Goal: Information Seeking & Learning: Learn about a topic

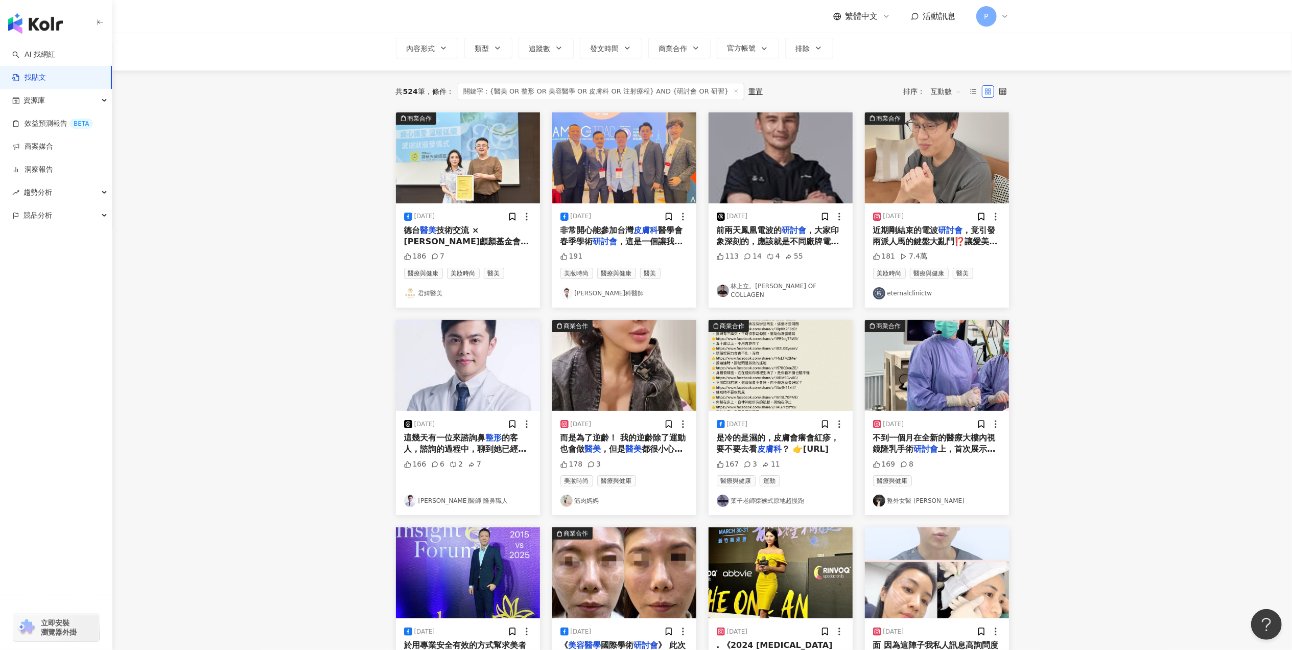
scroll to position [62, 0]
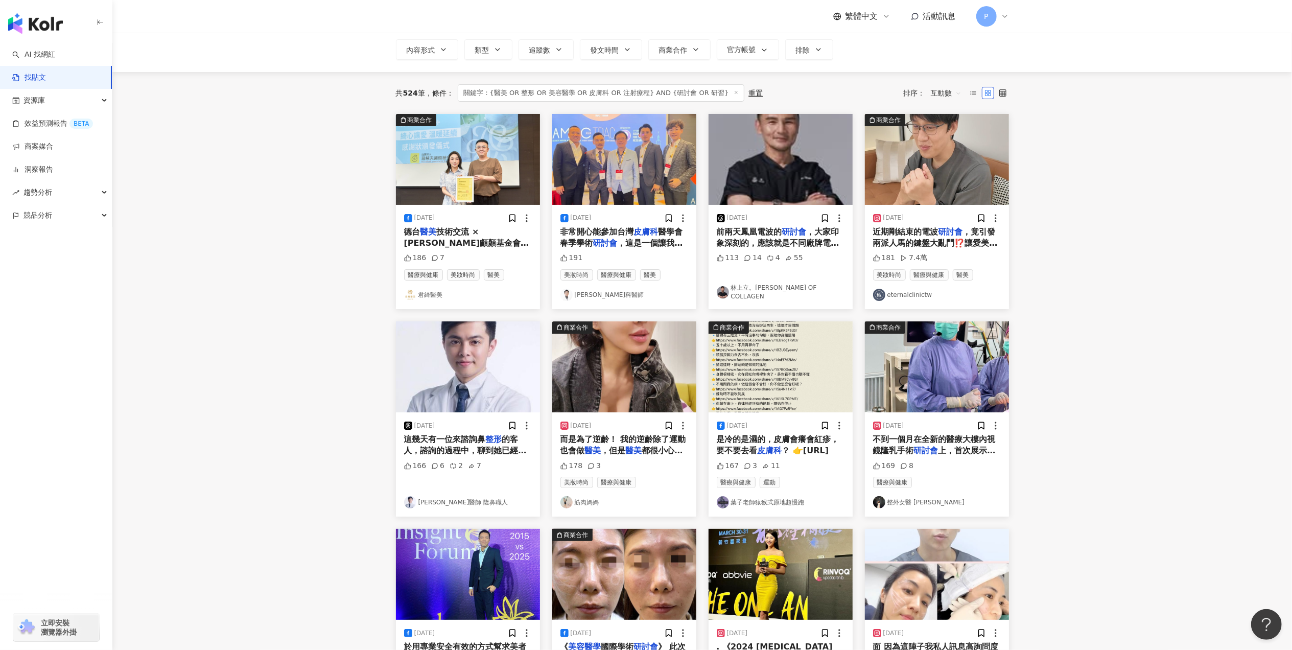
click at [794, 243] on span "，大家印象深刻的，應該就是不同廠牌電波的比較了，全世界會比得這麼深入的，大概也只有台灣醫師了，不禁再次覺得台灣" at bounding box center [778, 255] width 123 height 56
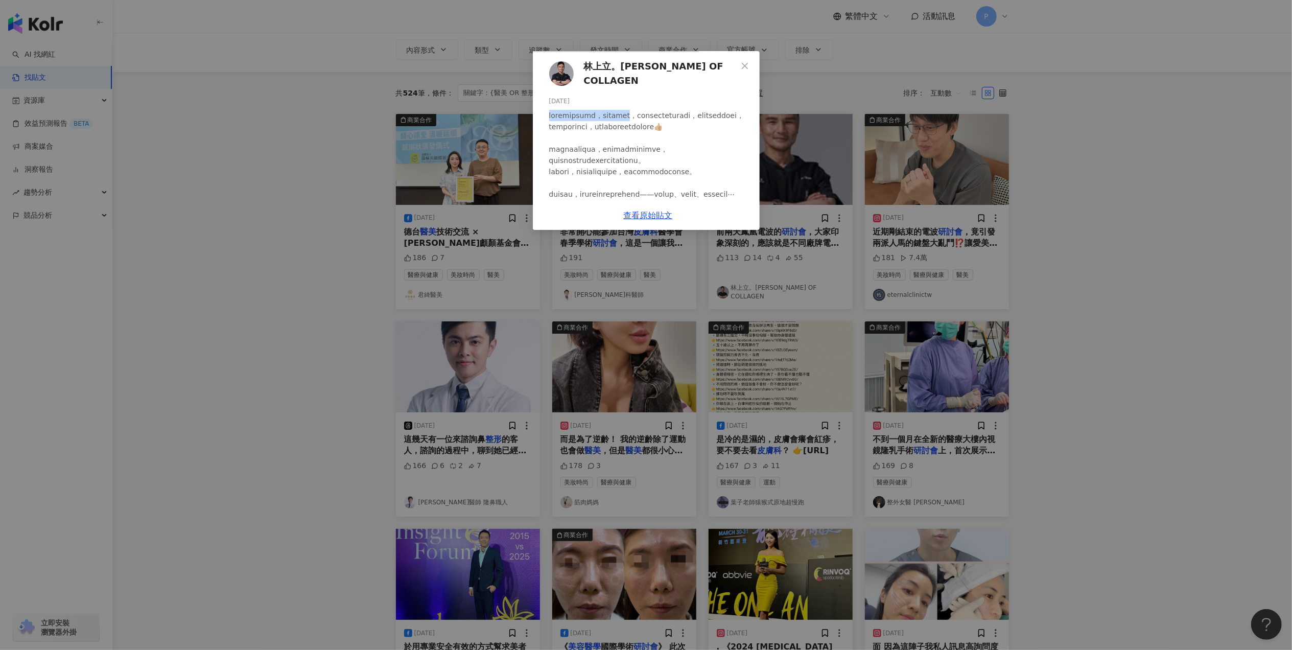
drag, startPoint x: 667, startPoint y: 113, endPoint x: 798, endPoint y: 108, distance: 131.4
click at [752, 110] on div at bounding box center [650, 222] width 202 height 225
copy div "前兩天鳳凰電波的研討會，大家印象深刻的"
click at [737, 150] on div at bounding box center [650, 222] width 202 height 225
click at [1119, 289] on div "林上立。[PERSON_NAME] OF COLLAGEN [DATE] 113 14 4 55 查看原始貼文" at bounding box center [646, 325] width 1292 height 650
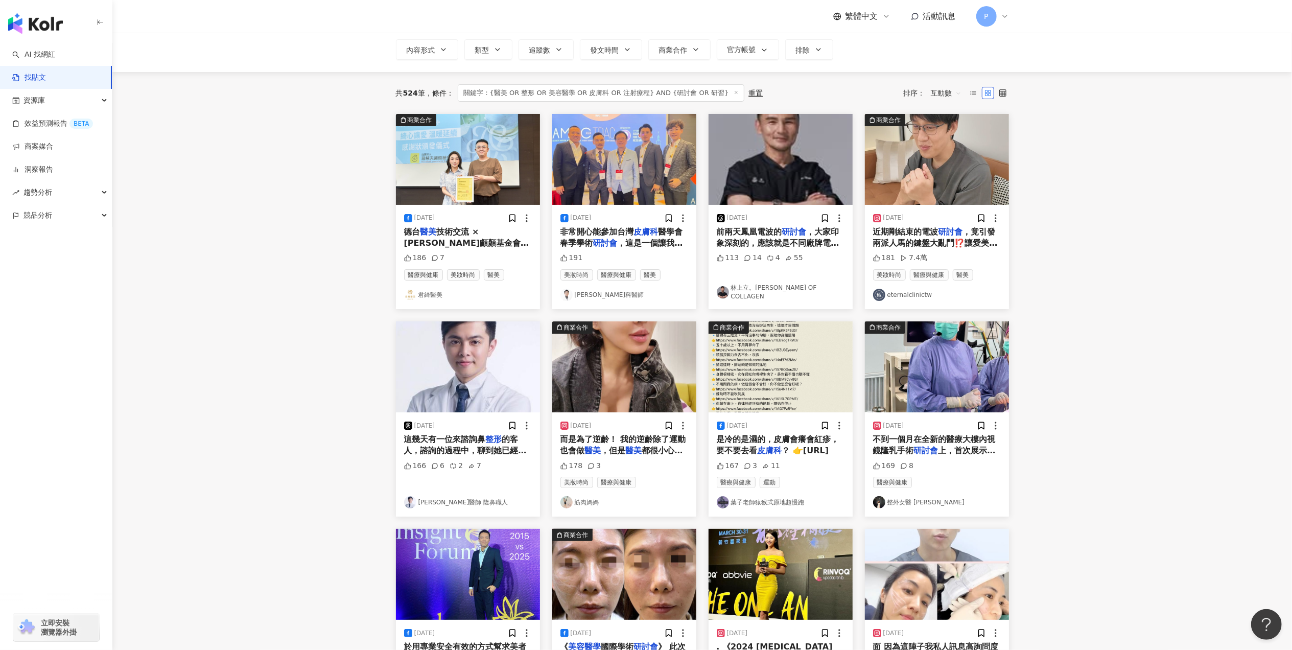
click at [920, 452] on mark "研討會" at bounding box center [926, 451] width 25 height 10
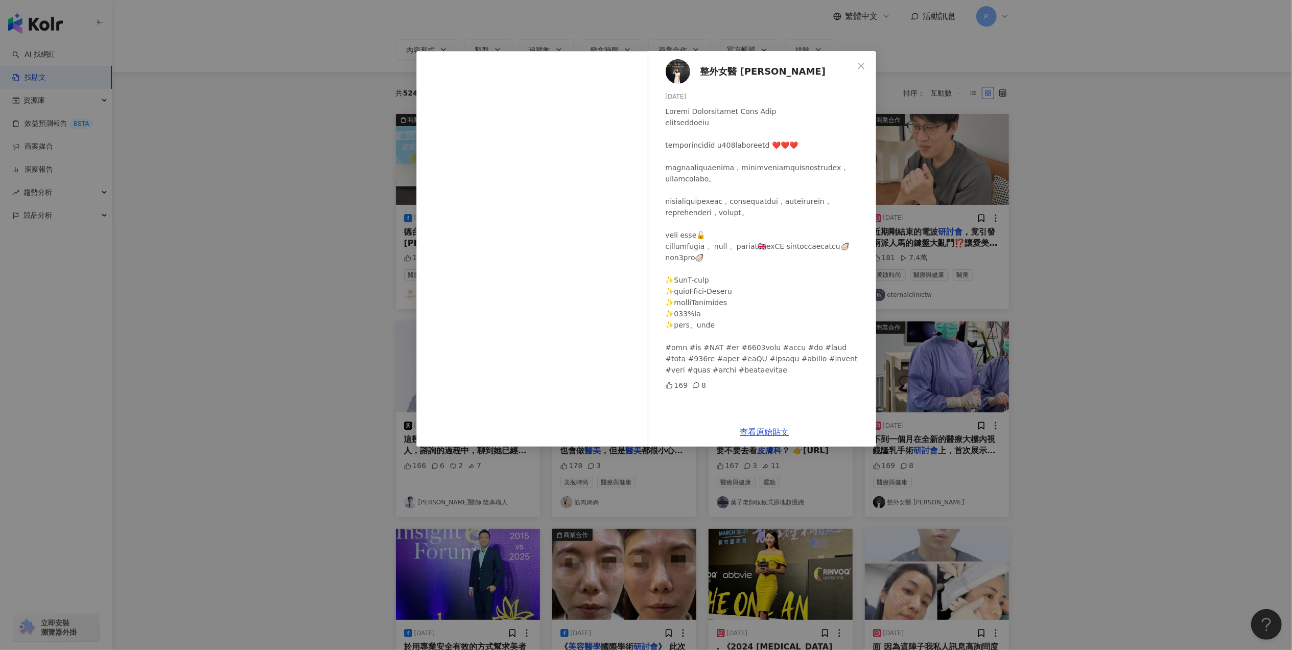
click at [1103, 456] on div "整外女醫 [PERSON_NAME] [DATE] 169 8 查看原始貼文" at bounding box center [646, 325] width 1292 height 650
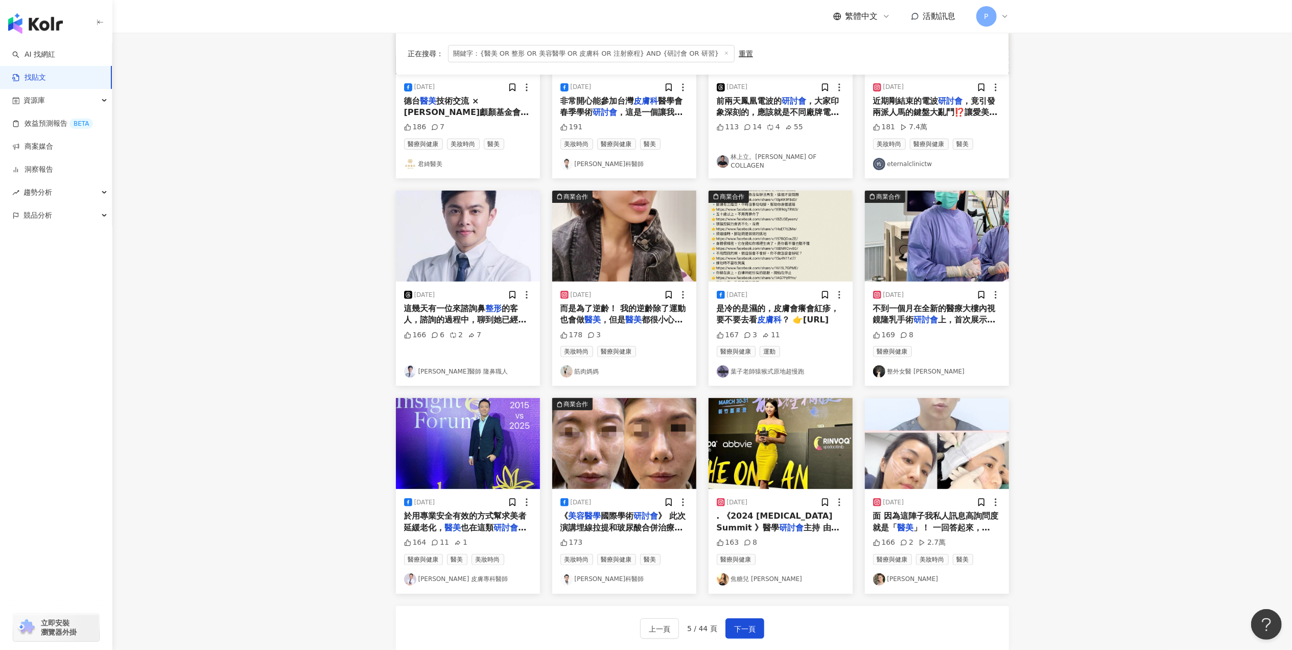
scroll to position [198, 0]
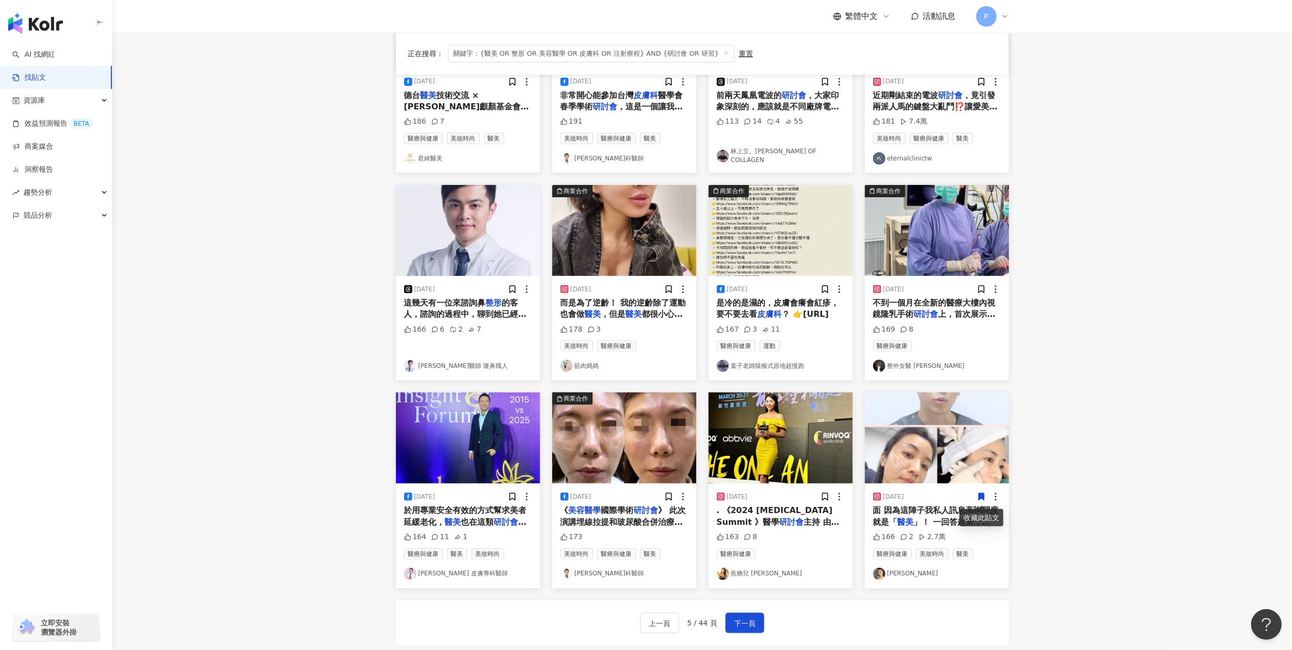
click at [489, 516] on span "於用專業安全有效的方式幫求美者延緩老化，" at bounding box center [465, 515] width 123 height 21
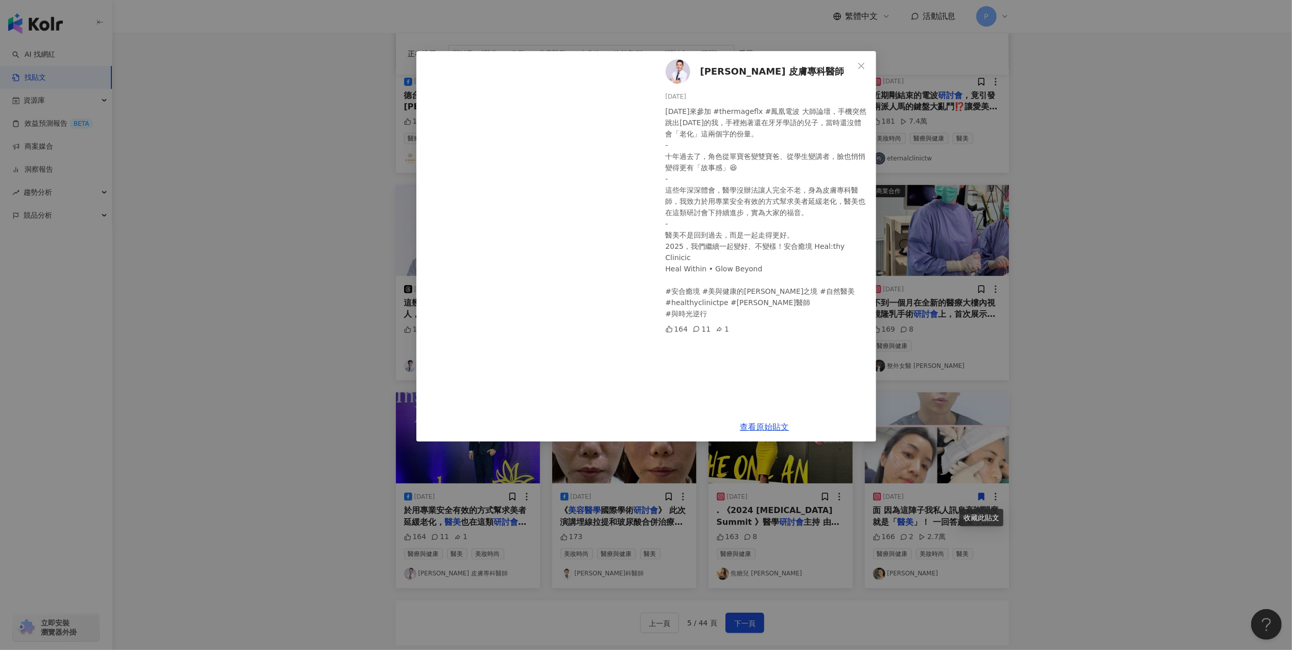
click at [1061, 316] on div "[PERSON_NAME] 皮膚專科醫師 [DATE] [DATE]來參加 #thermageflx #鳳凰電波 大師論壇，手機突然跳出[DATE]的我，手裡…" at bounding box center [646, 325] width 1292 height 650
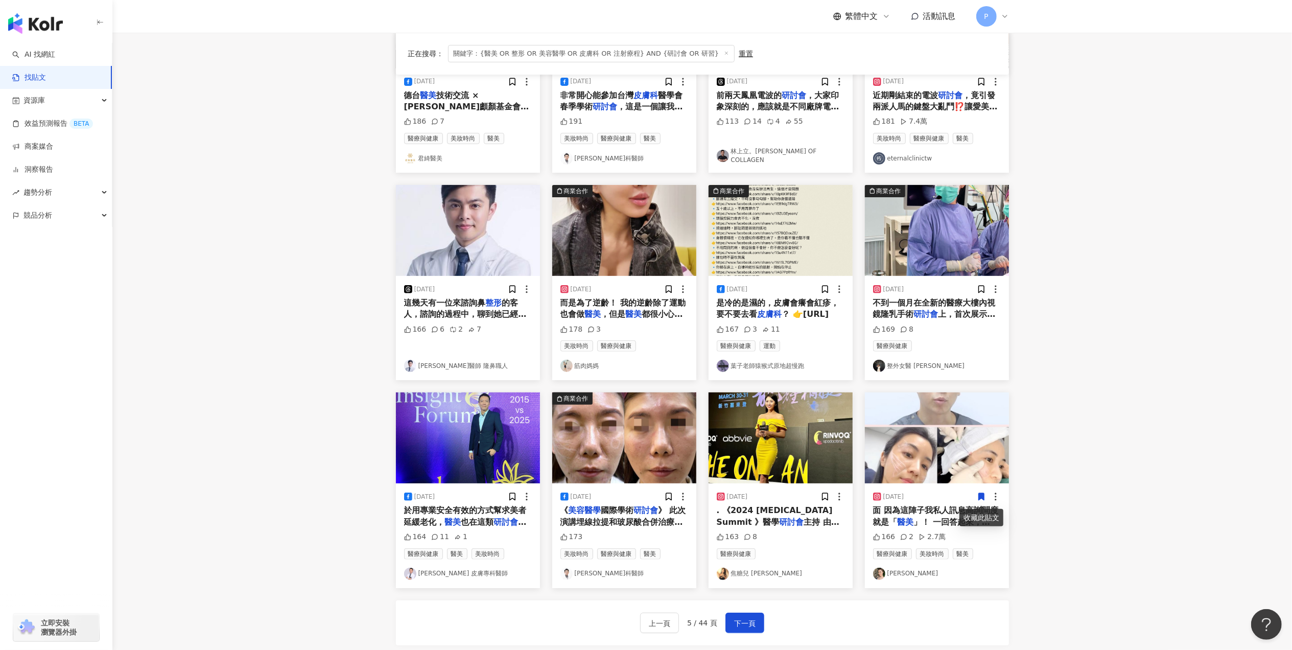
click at [662, 496] on div "[DATE]" at bounding box center [625, 497] width 128 height 10
click at [659, 519] on span "》 此次演講埋線拉提和玻尿酸合併治療法令紋， 法令紋的成因有組織流失、蘋果肌鬆弛、脂肪墊下垂、臉部表情肌肉太強，大部分的人是綜合型的。 所以有微整型填充經驗的…" at bounding box center [624, 613] width 127 height 216
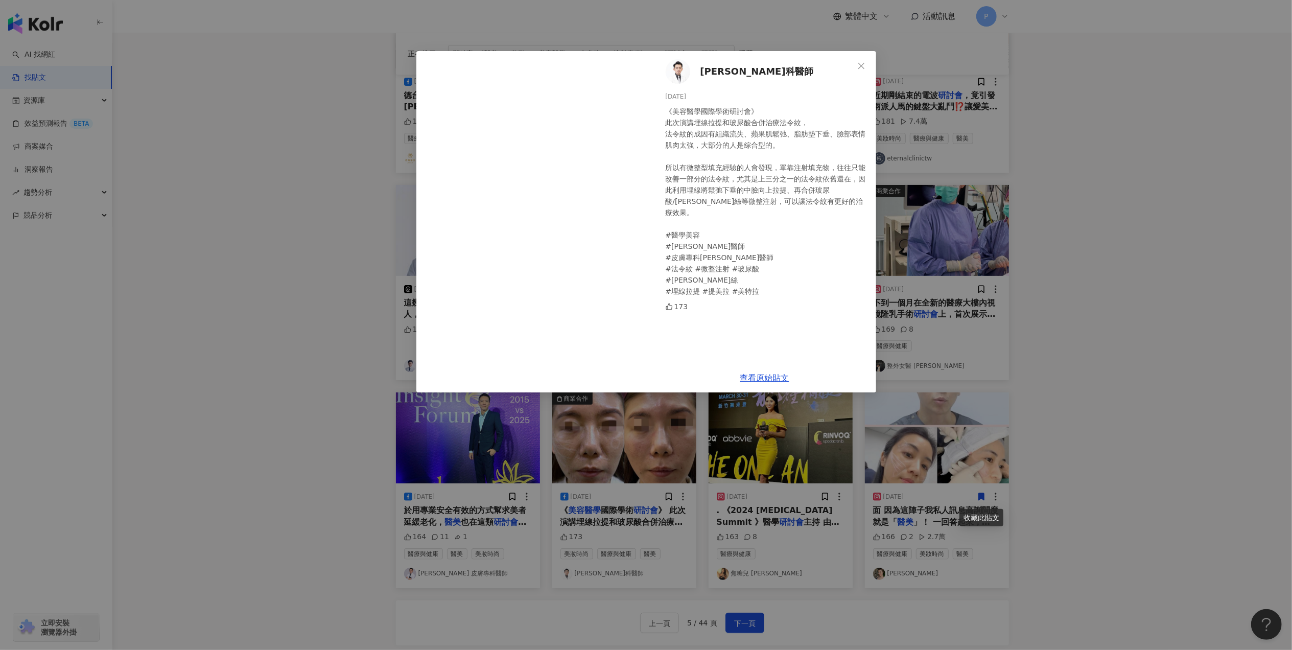
click at [1062, 332] on div "[PERSON_NAME]科醫師 [DATE] 《美容醫學國際學術研討會》 此次演講埋線拉提和玻尿酸合併治療法令紋， 法令紋的成因有組織流失、蘋果肌鬆弛、脂肪…" at bounding box center [646, 325] width 1292 height 650
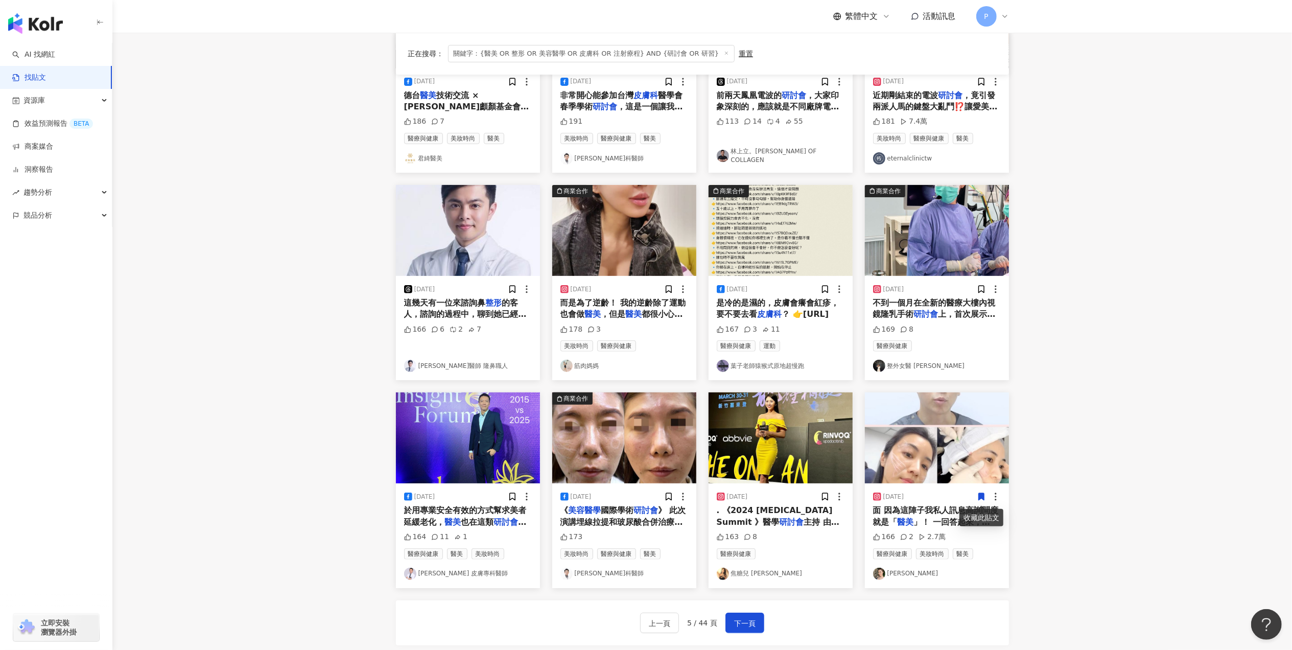
click at [829, 530] on div "[DATE] . 《2024 [MEDICAL_DATA] Summit 》醫學 研討會 主持 由[PERSON_NAME][GEOGRAPHIC_DATA]…" at bounding box center [781, 535] width 144 height 104
click at [820, 512] on span ". 《2024 [MEDICAL_DATA] Summit 》醫學" at bounding box center [775, 515] width 116 height 21
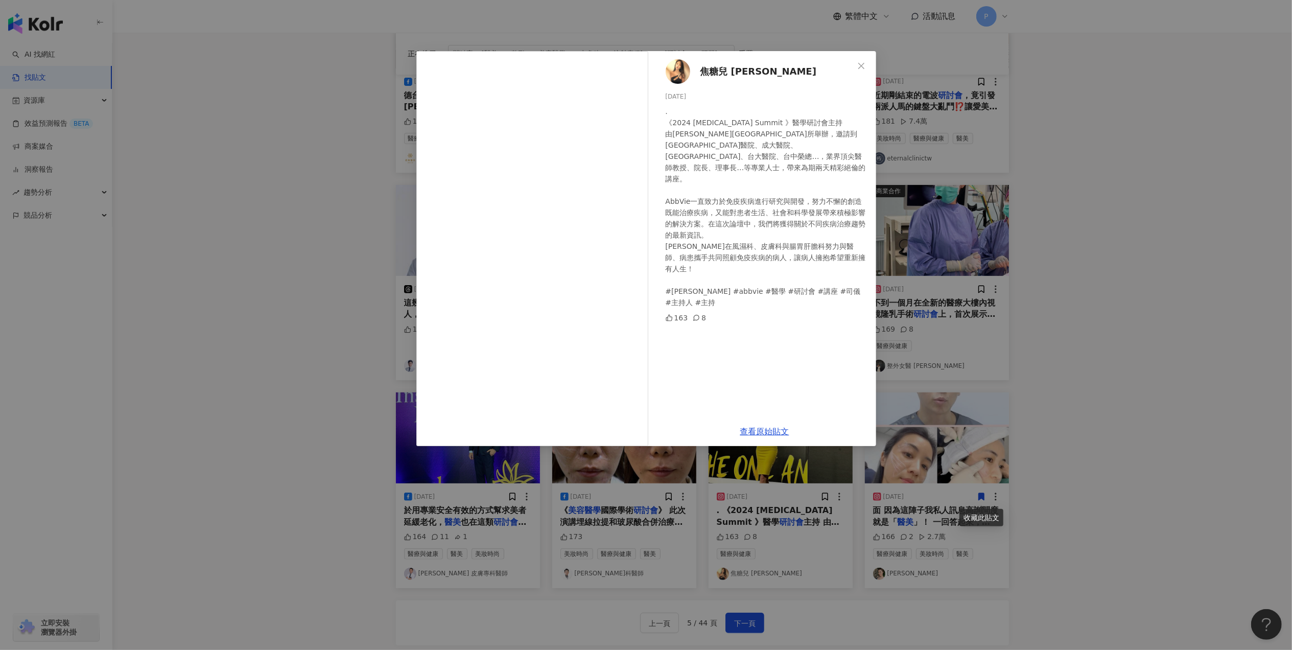
click at [1231, 281] on div "焦糖兒 [PERSON_NAME] [DATE] . 《2024 [MEDICAL_DATA] Summit 》醫學研討會主持 由[PERSON_NAME][…" at bounding box center [646, 325] width 1292 height 650
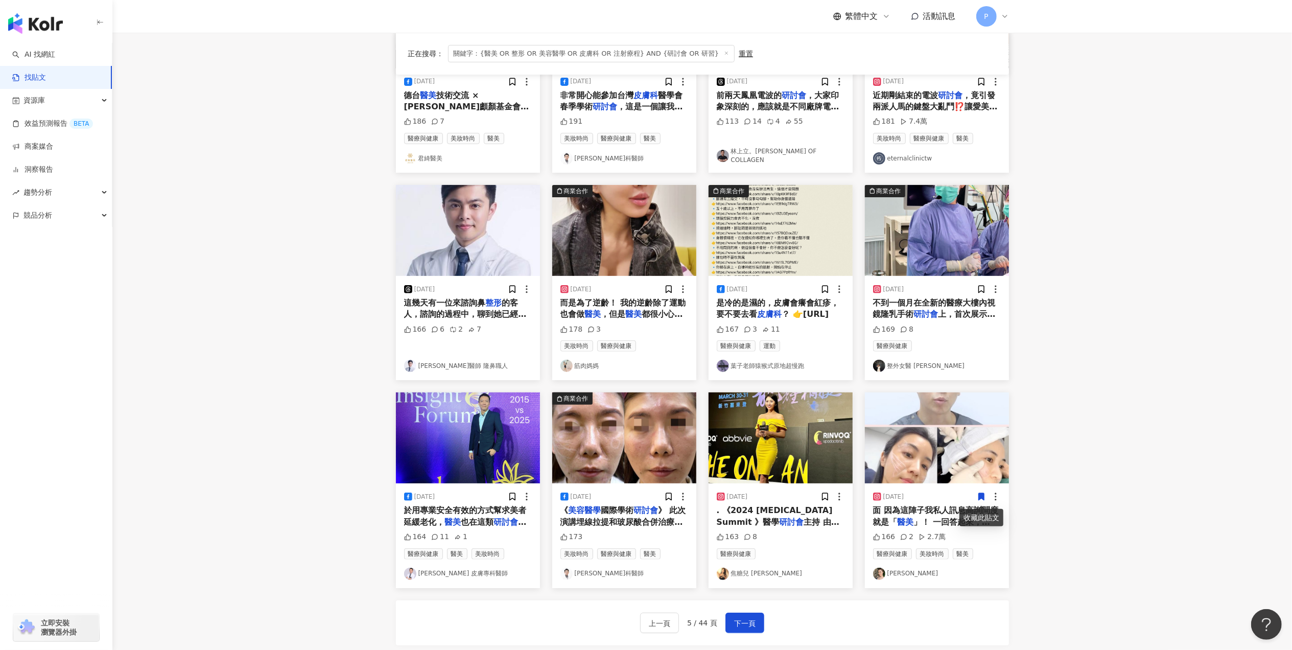
click at [910, 523] on mark "醫美" at bounding box center [906, 522] width 16 height 10
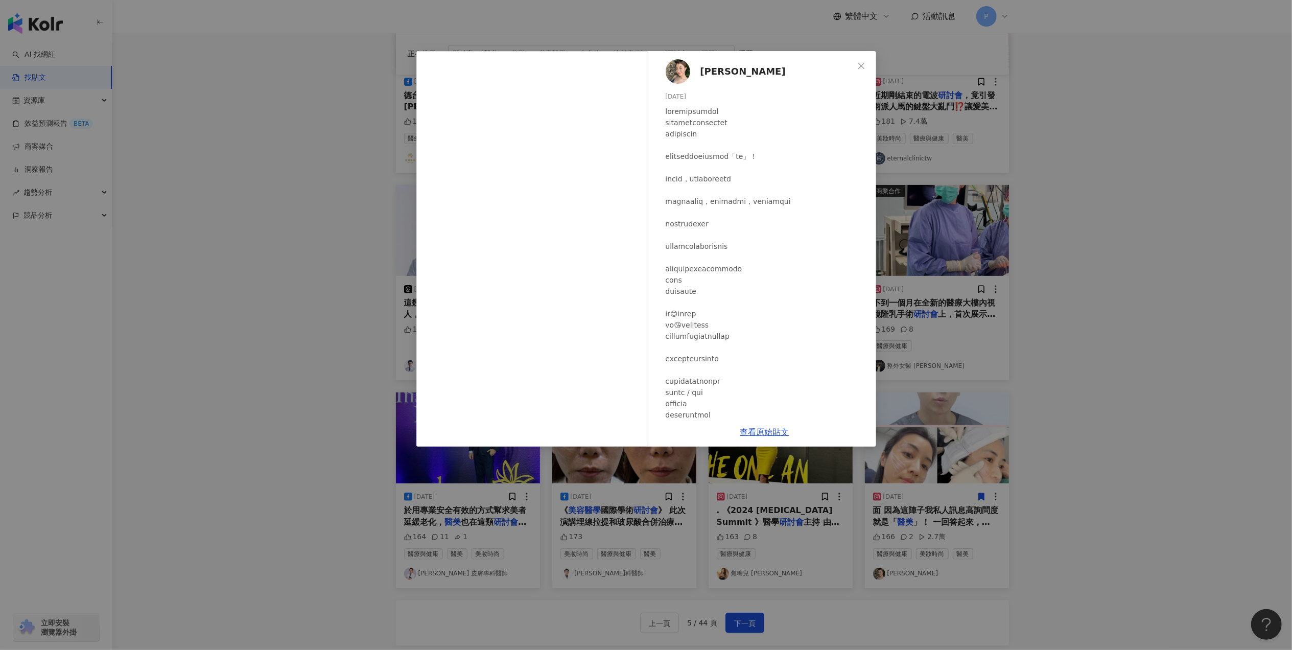
click at [1061, 387] on div "[PERSON_NAME] [DATE] 166 2 2.7萬 查看原始貼文" at bounding box center [646, 325] width 1292 height 650
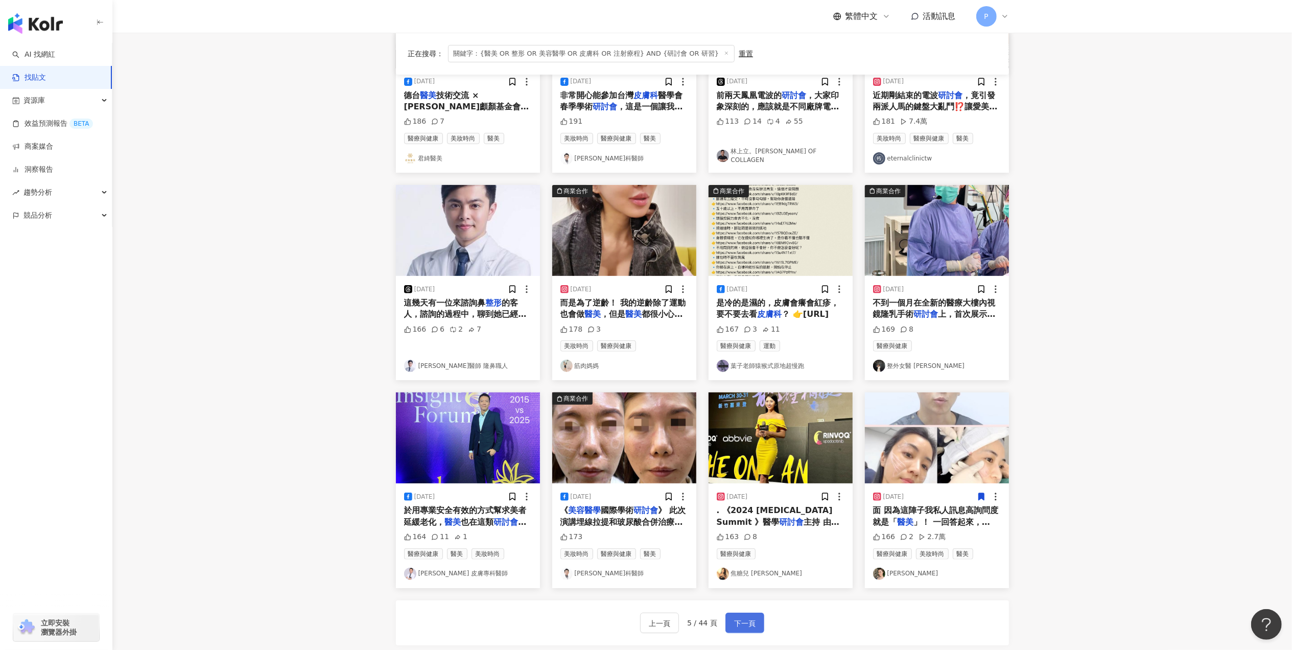
click at [753, 620] on span "下一頁" at bounding box center [744, 623] width 21 height 12
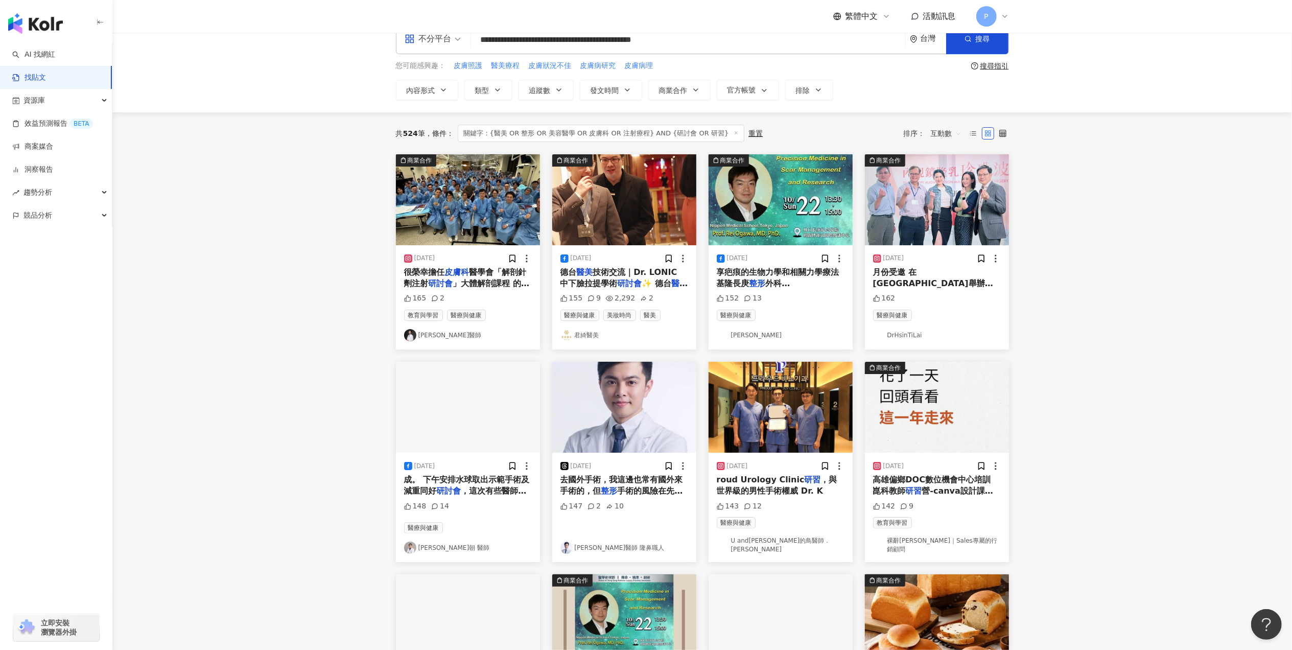
scroll to position [0, 0]
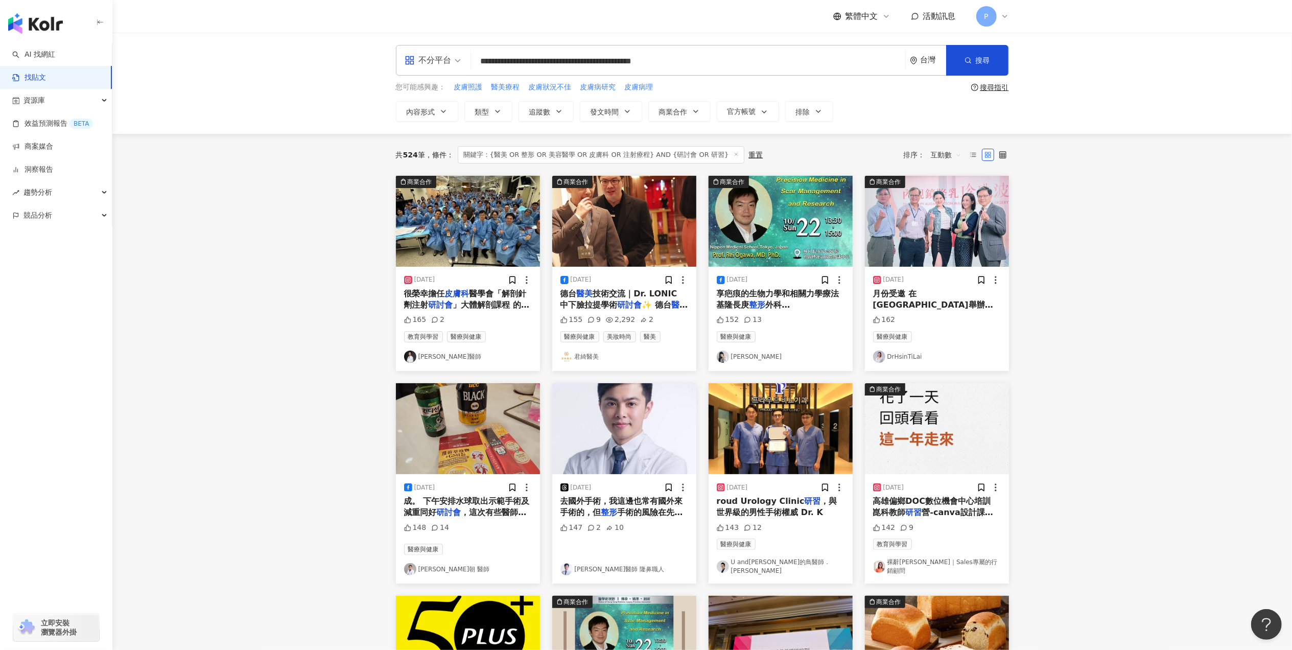
click at [651, 309] on span "✨ 德台" at bounding box center [657, 305] width 30 height 10
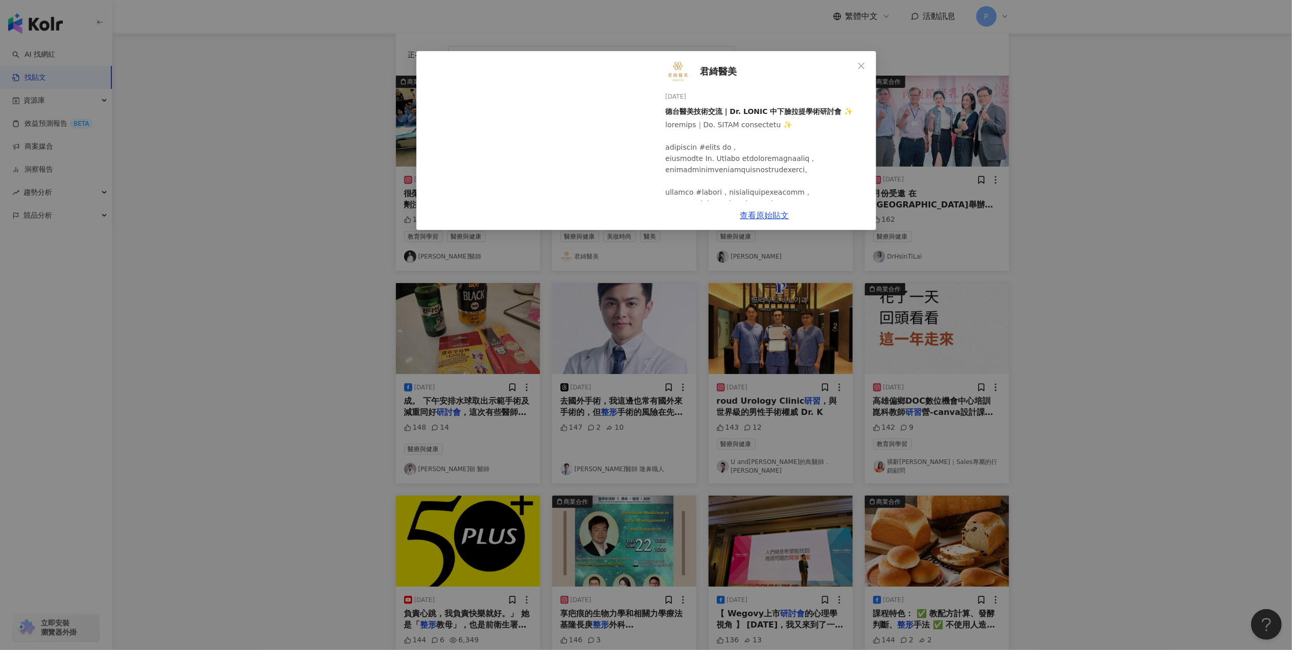
scroll to position [272, 0]
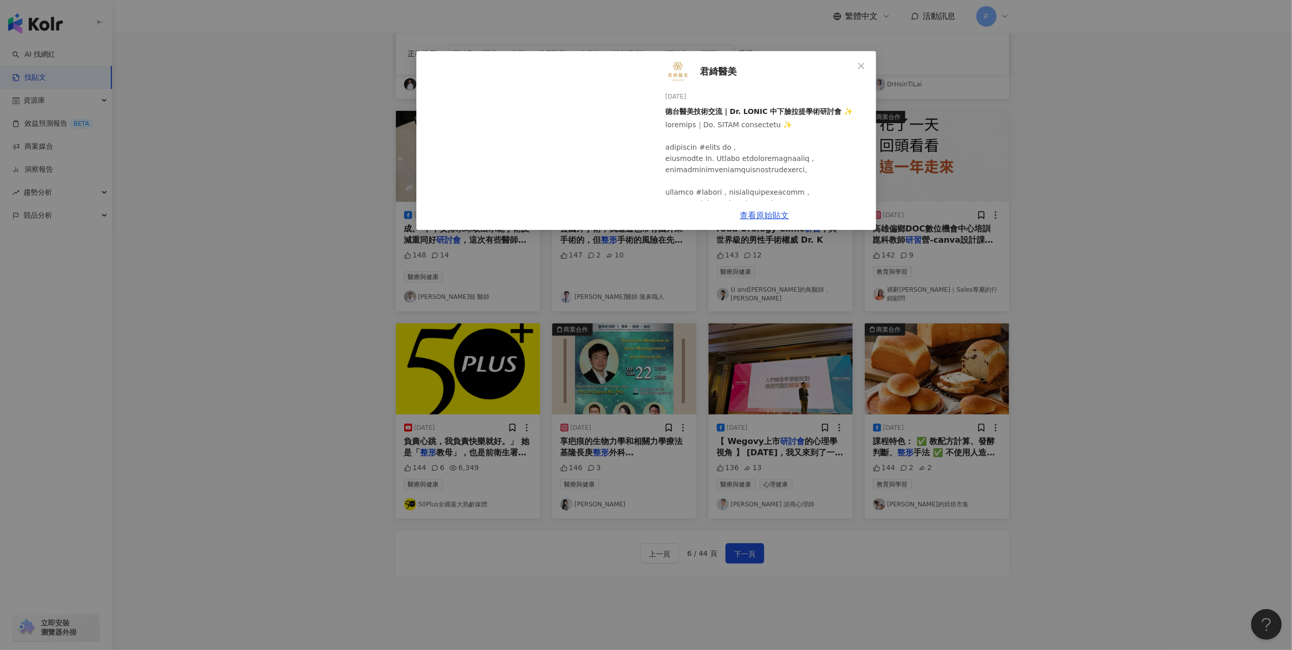
click at [1156, 372] on div "君綺醫美 [DATE] 德台醫美技術交流｜Dr. LONIC 中下臉拉提學術研討會 ✨ 155 9 2,292 2 查看原始貼文" at bounding box center [646, 325] width 1292 height 650
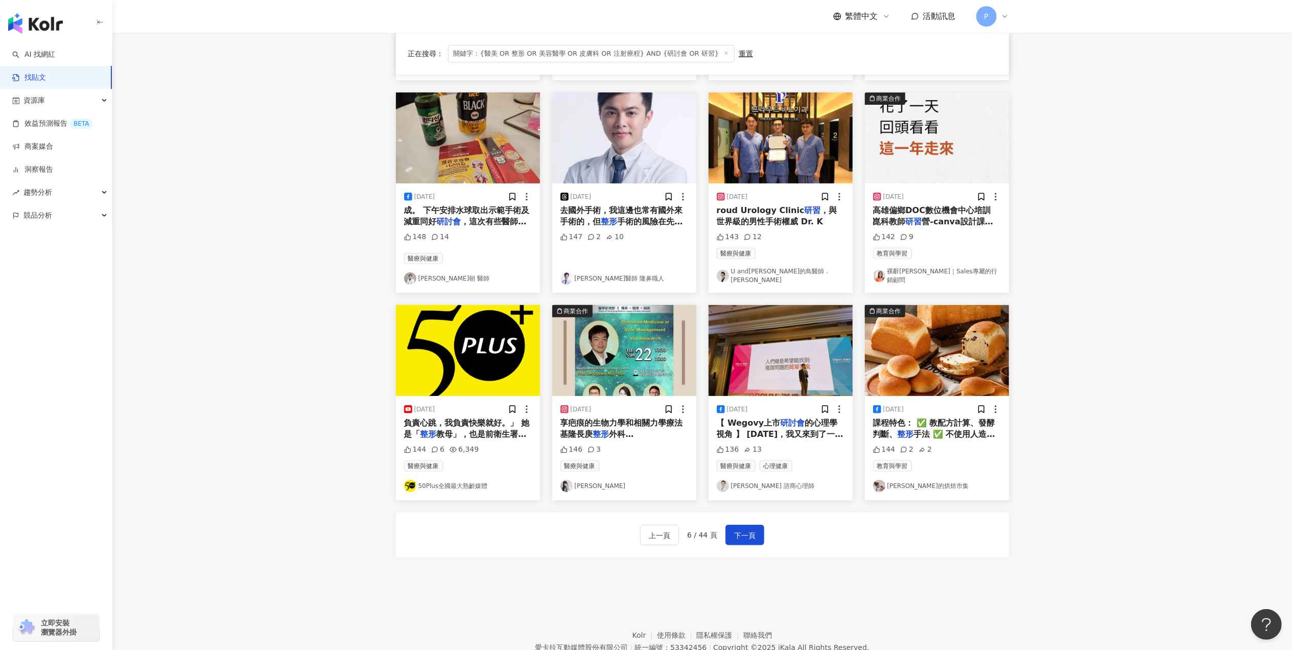
scroll to position [198, 0]
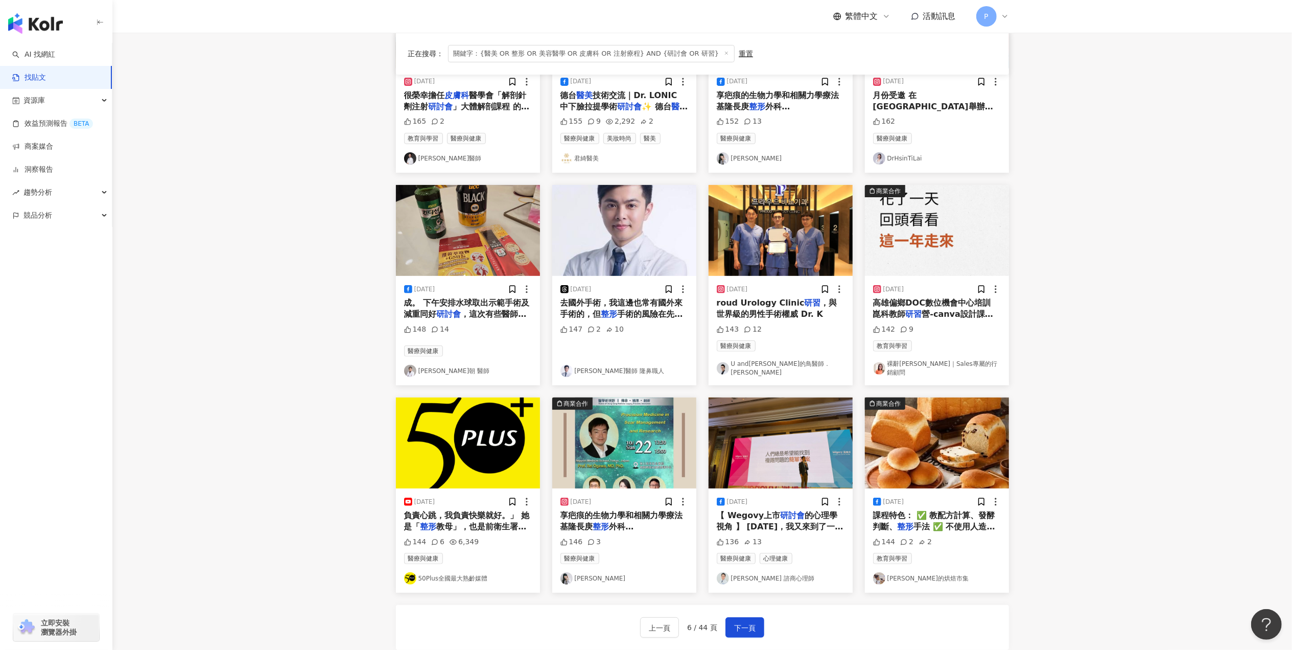
click at [805, 301] on mark "研習" at bounding box center [813, 303] width 16 height 10
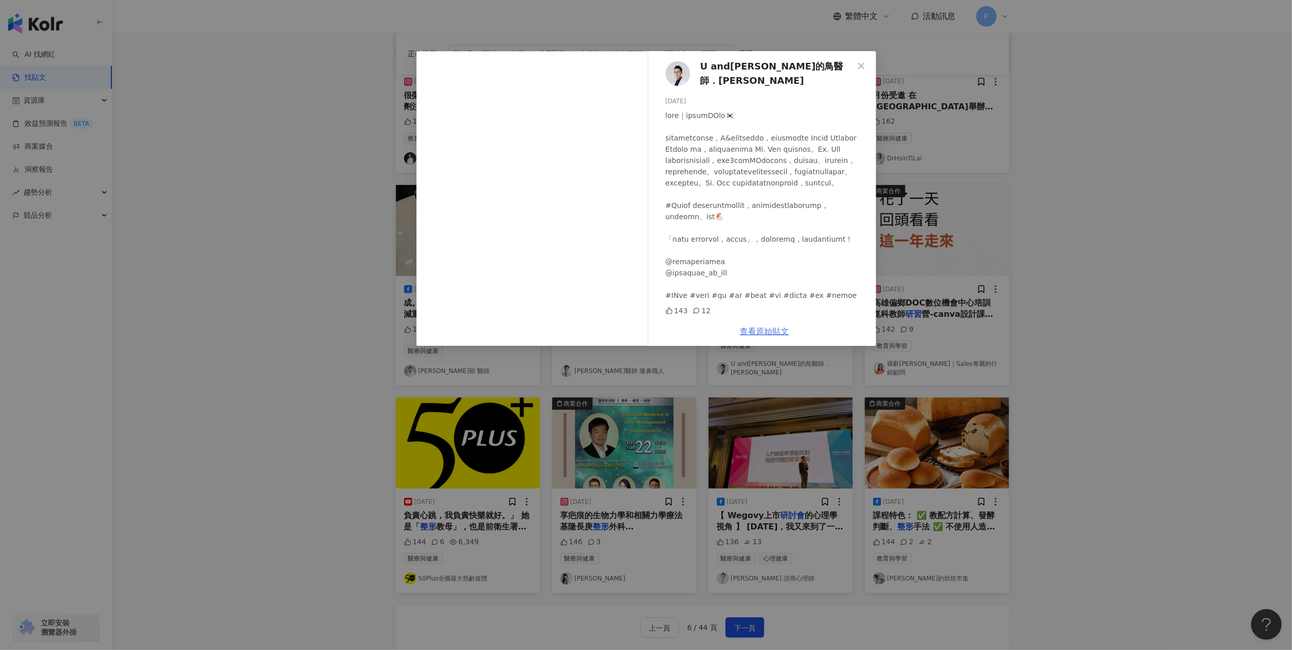
click at [775, 329] on link "查看原始貼文" at bounding box center [764, 332] width 49 height 10
click at [1228, 269] on div "U and[PERSON_NAME]的鳥醫師．[PERSON_NAME][DATE] 143 12 查看原始貼文" at bounding box center [646, 325] width 1292 height 650
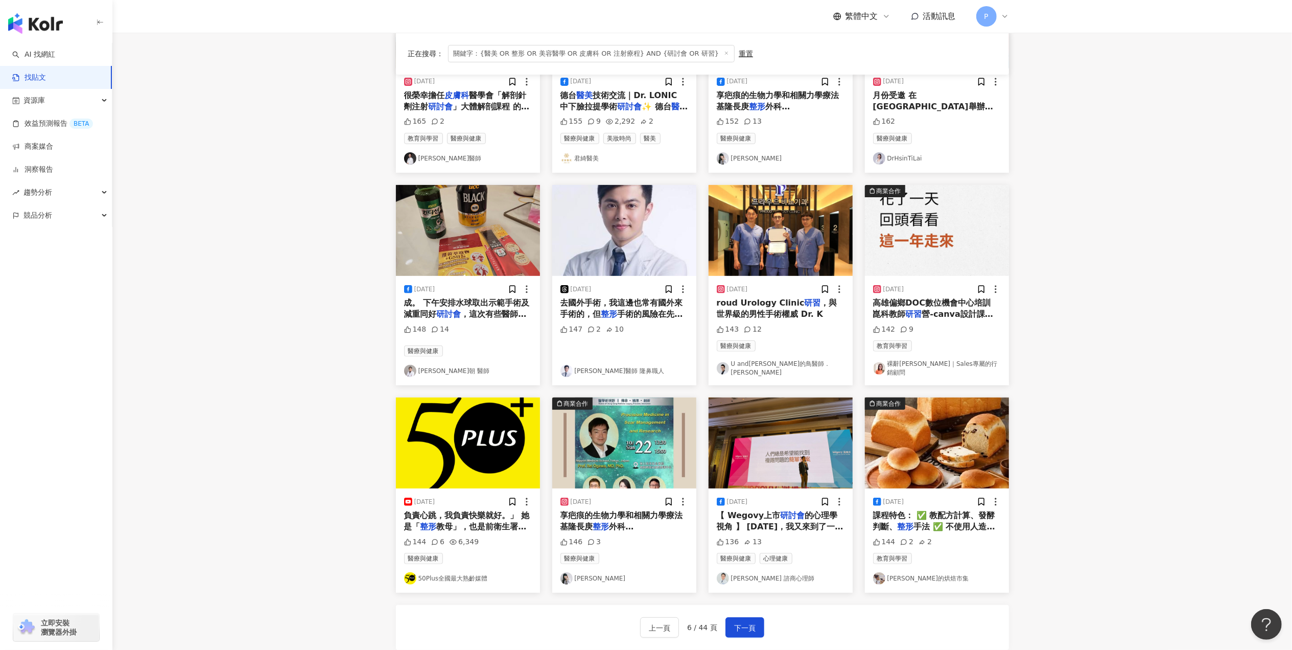
click at [788, 513] on mark "研討會" at bounding box center [792, 515] width 25 height 10
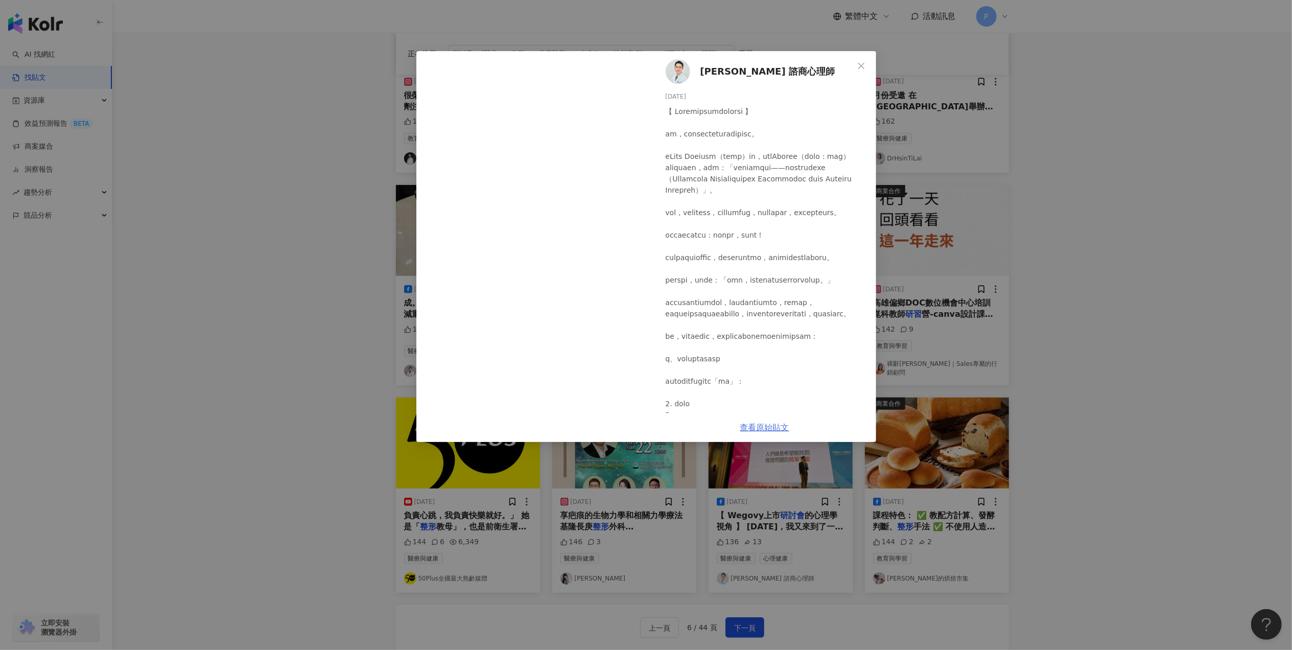
click at [773, 428] on link "查看原始貼文" at bounding box center [764, 428] width 49 height 10
click at [1098, 354] on div "[PERSON_NAME] 諮商心理師 [DATE] 136 13 查看原始貼文" at bounding box center [646, 325] width 1292 height 650
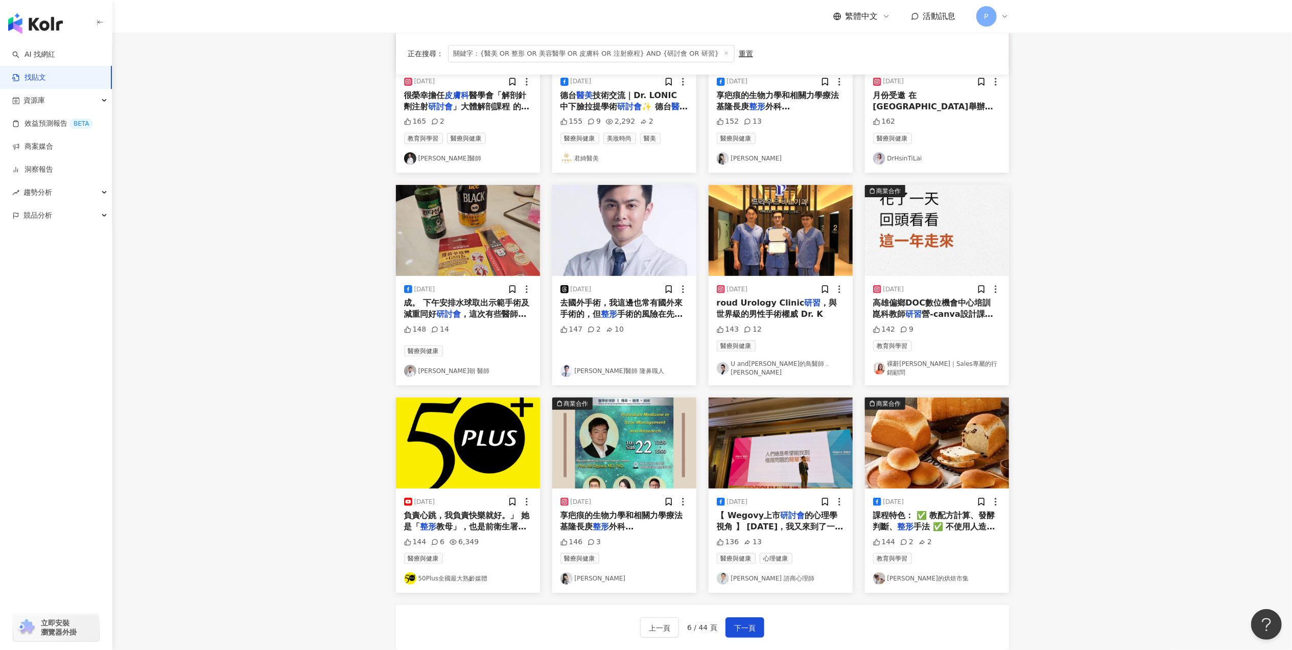
click at [495, 526] on span "教母」，也是前衛生署長、台大醫院、台" at bounding box center [465, 532] width 123 height 21
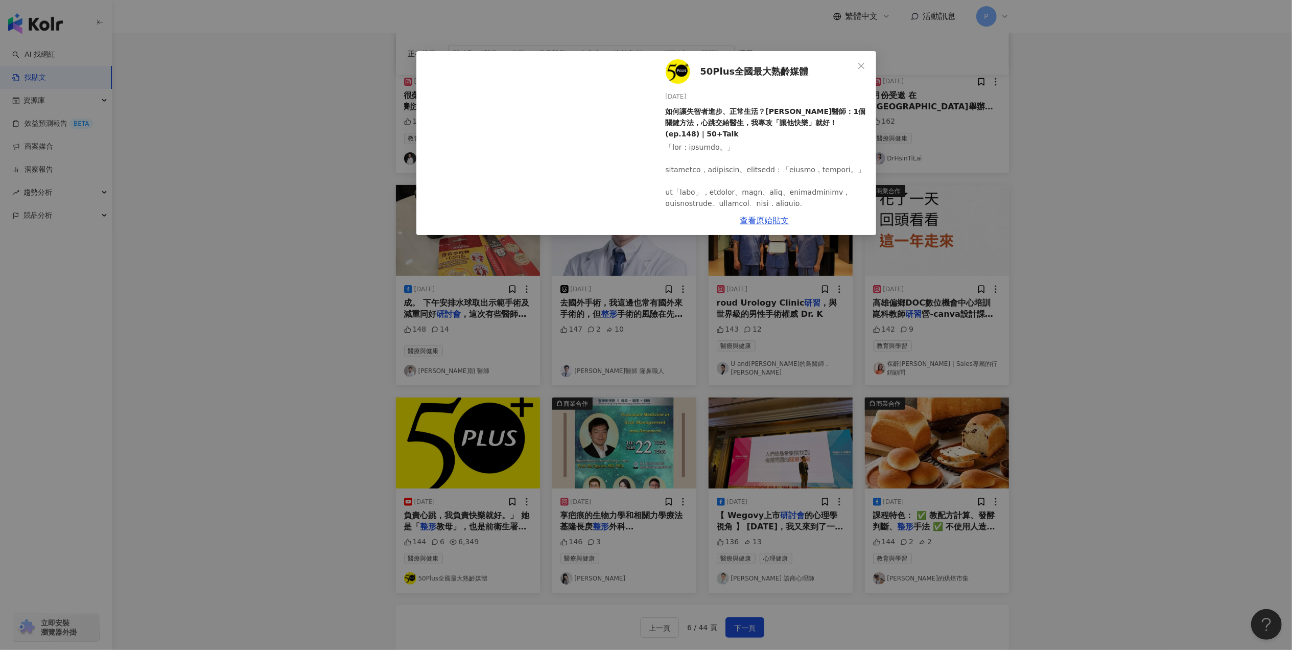
click at [1200, 417] on div "50Plus全國最大熟齡媒體 [DATE] 如何讓失智者進步、正常生活？[PERSON_NAME]醫師：1個關鍵方法，心跳交給醫生，我專攻「讓他快樂」就好！ …" at bounding box center [646, 325] width 1292 height 650
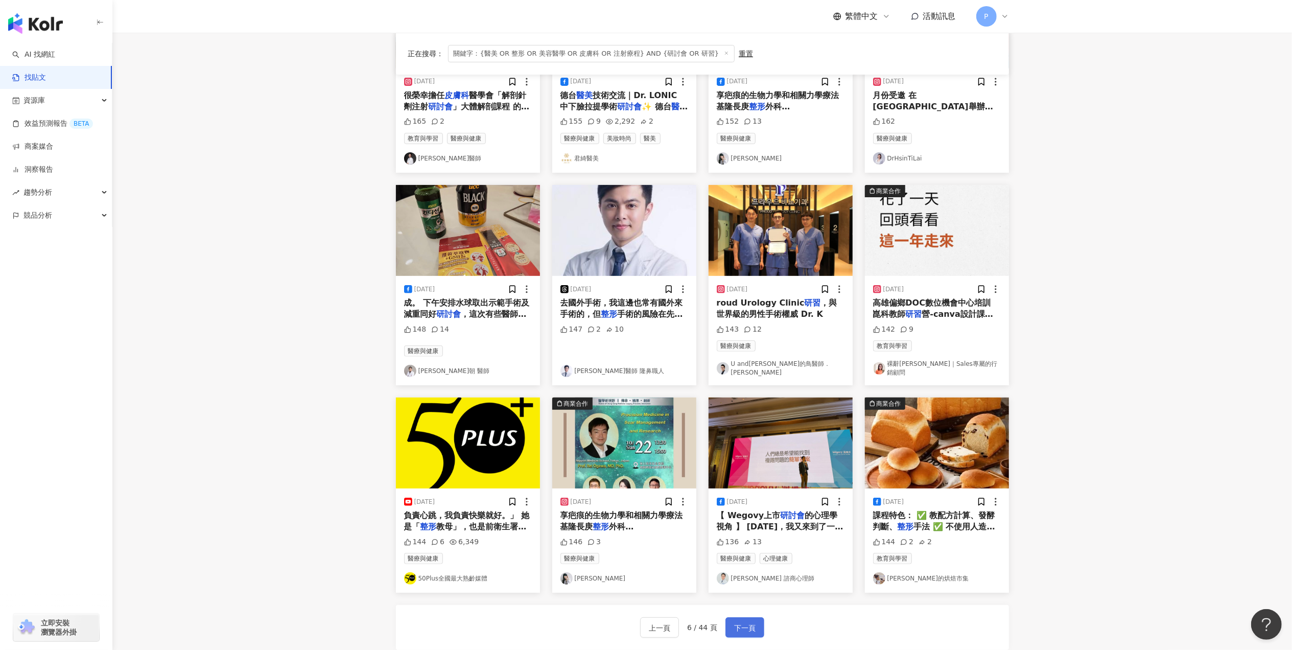
click at [757, 620] on button "下一頁" at bounding box center [745, 627] width 39 height 20
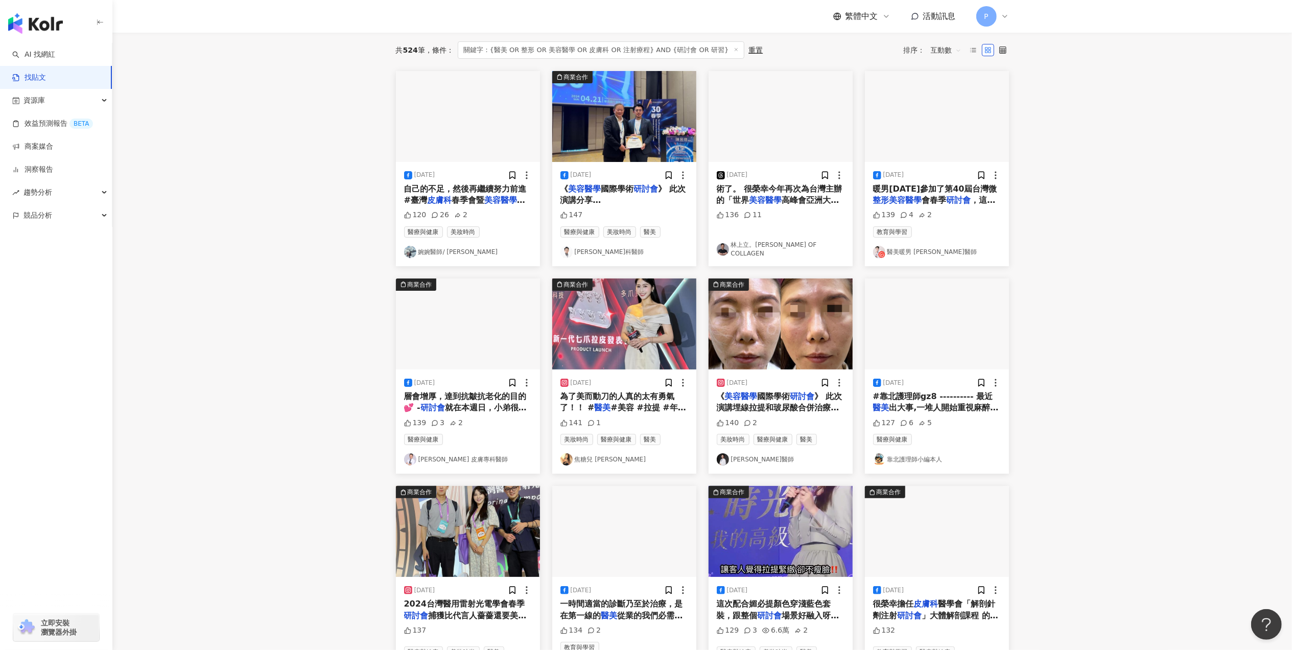
scroll to position [0, 0]
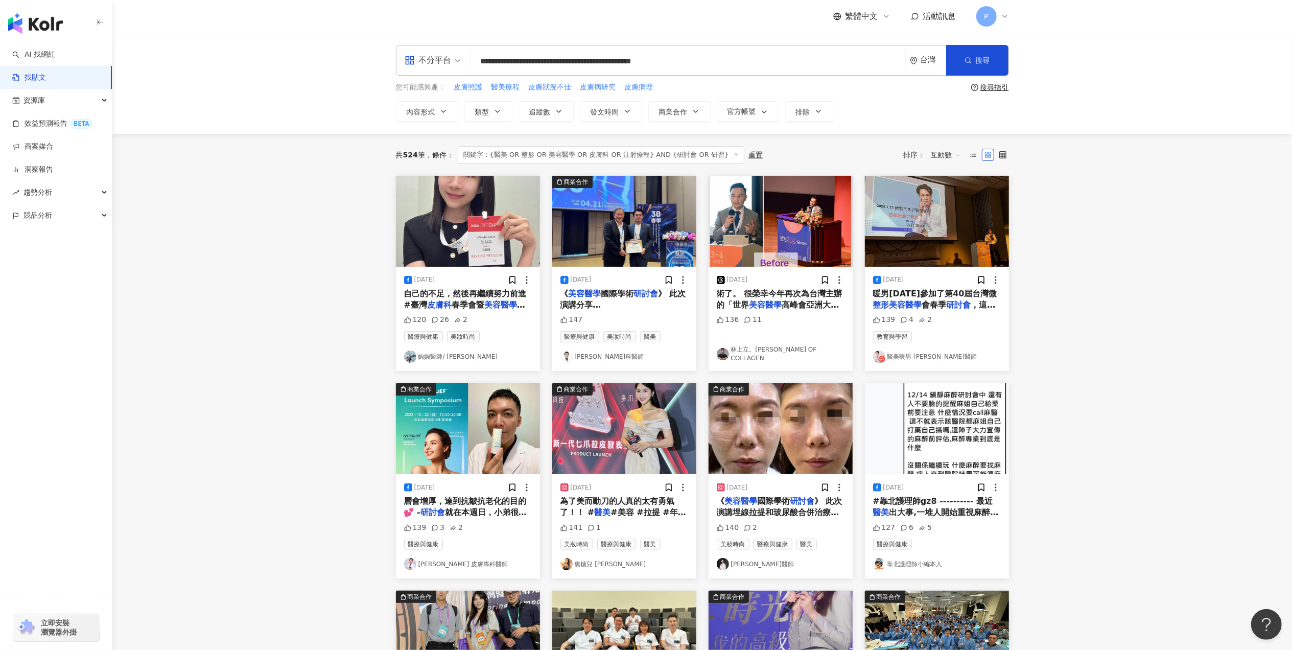
click at [491, 294] on span "自己的不足，然後再繼續努力前進 #臺灣" at bounding box center [465, 299] width 123 height 21
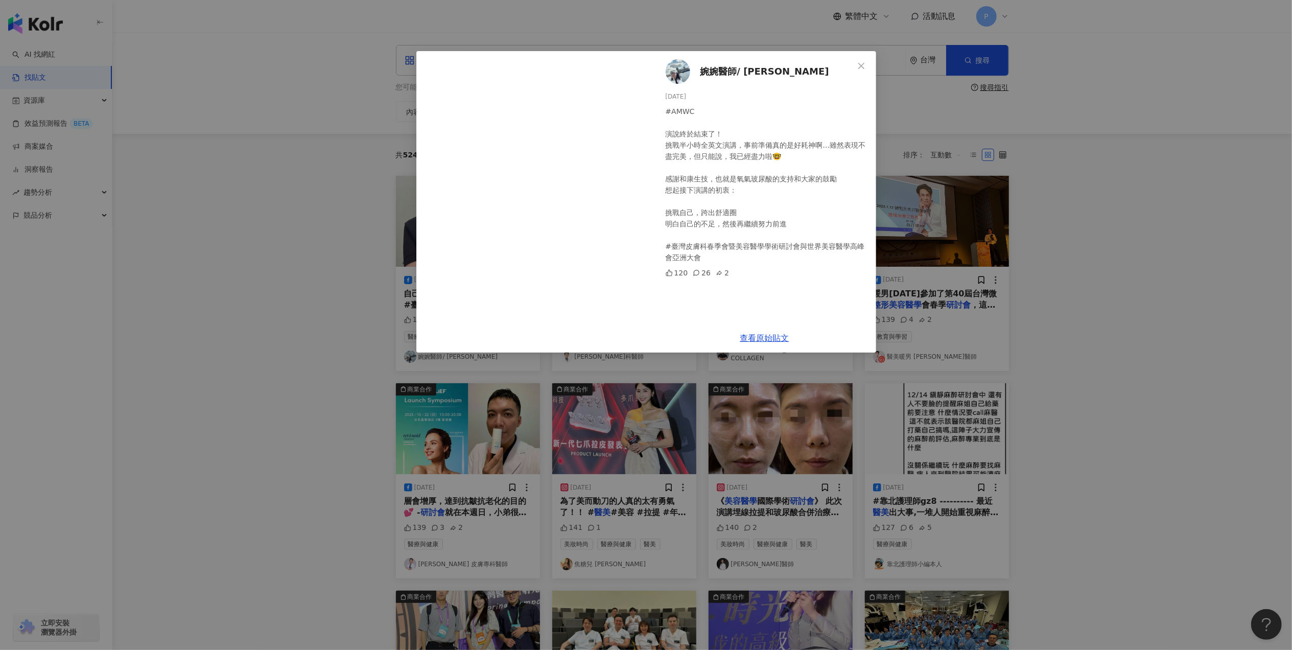
click at [1033, 370] on div "[PERSON_NAME]醫師/ 占卜師 [DATE] #AMWC 演說終於結束了！ 挑戰半小時全英文演講，事前準備真的是好耗神啊…雖然表現不盡完美，但只能說…" at bounding box center [646, 325] width 1292 height 650
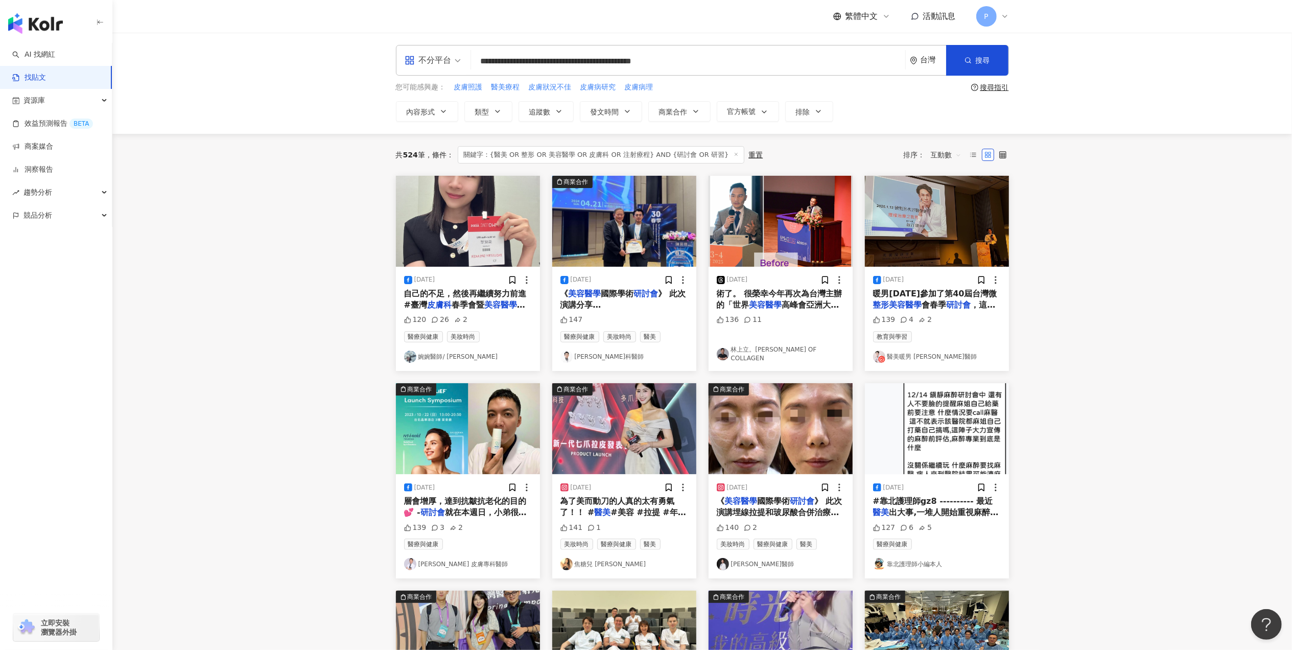
click at [620, 308] on span "》 此次演講分享AestheFill[PERSON_NAME]斯精靈針用於臉部回春和面部拉提。 精靈針一般被認為僅適合促進膠原蛋白增生填補組織凹陷和皮膚鬆弛，…" at bounding box center [624, 385] width 127 height 193
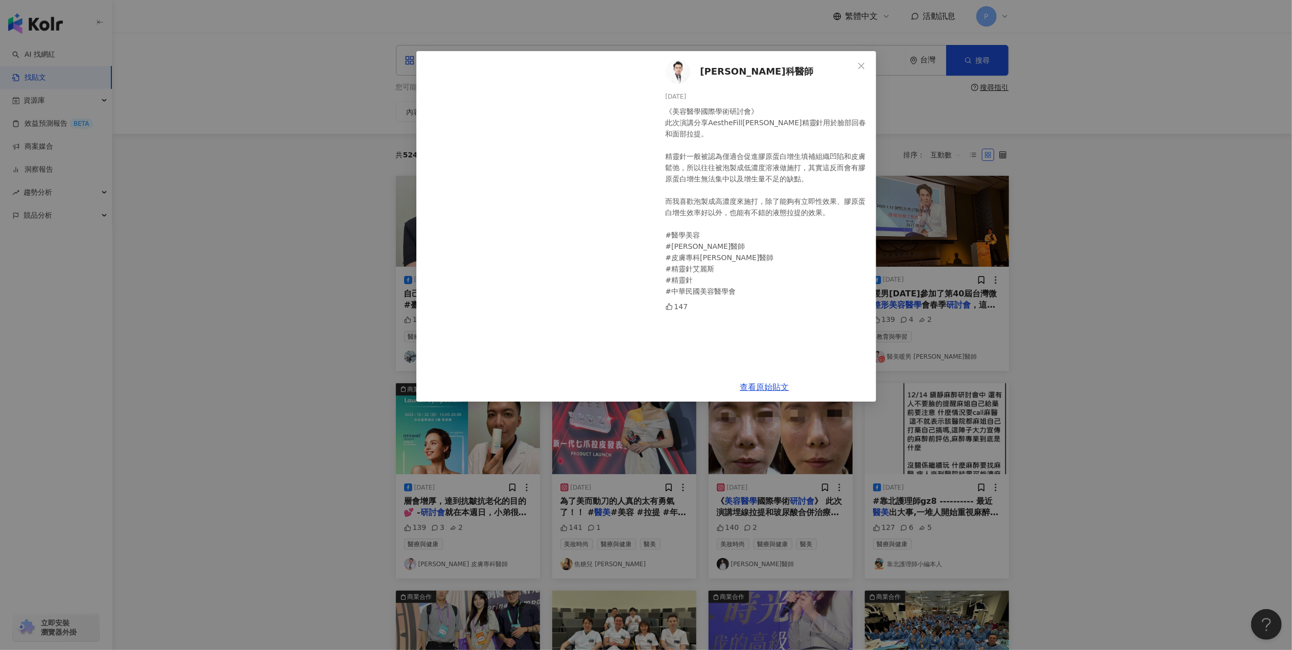
click at [1107, 365] on div "[PERSON_NAME]科醫師 [DATE] 《美容醫學國際學術研討會》 此次演講分享AestheFill[PERSON_NAME]斯精靈針用於臉部回春和面…" at bounding box center [646, 325] width 1292 height 650
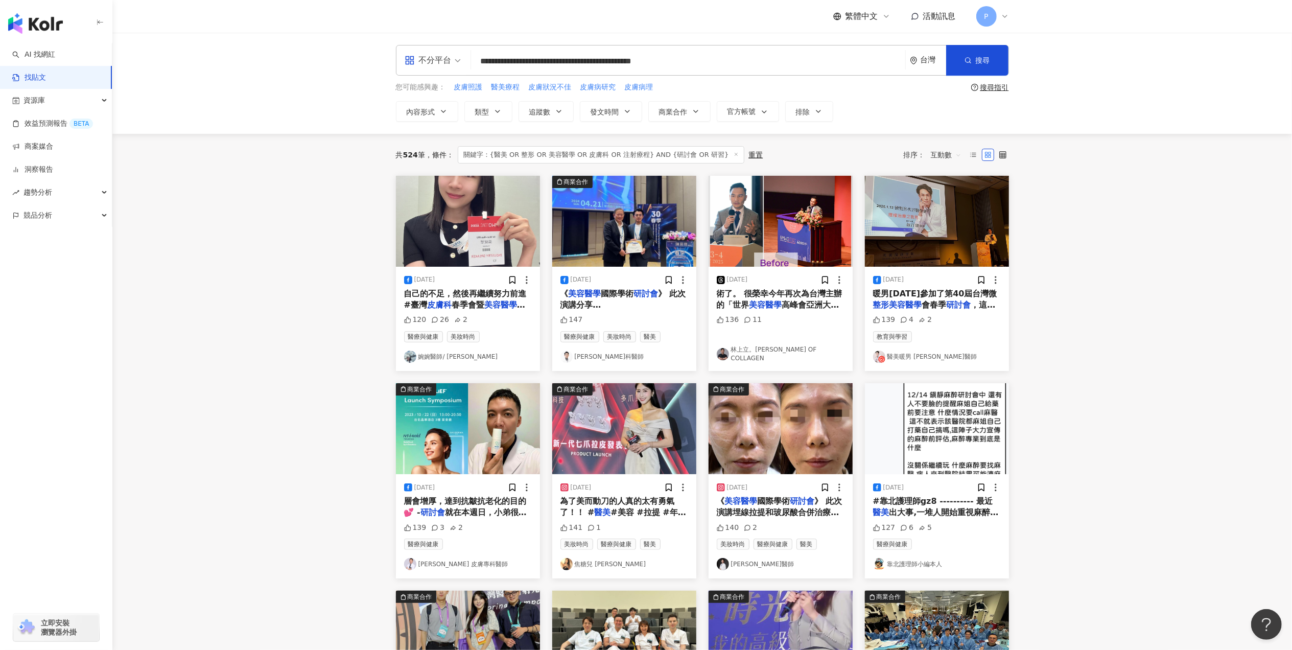
click at [951, 307] on mark "研討會" at bounding box center [959, 305] width 25 height 10
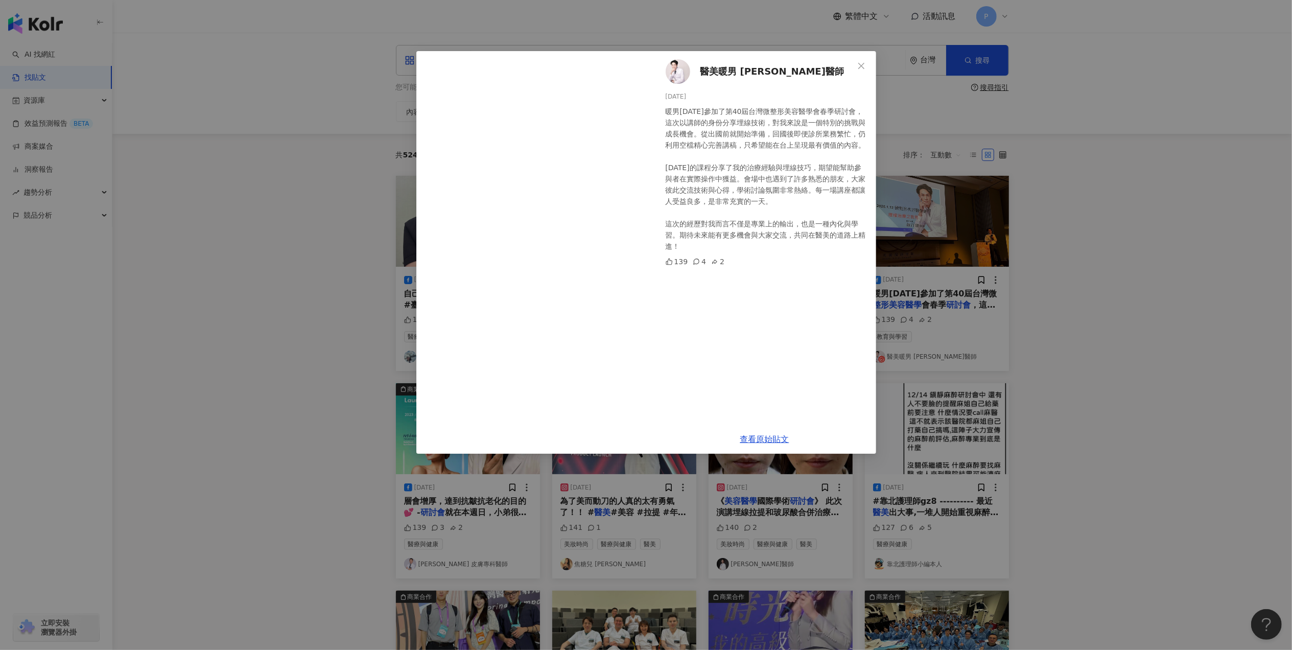
click at [1086, 349] on div "醫美暖男 [PERSON_NAME]醫師 [DATE] 暖男[DATE]參加了第40屆台灣微整形美容醫學會春季研討會，這次以講師的身份分享埋線技術，對我來說是…" at bounding box center [646, 325] width 1292 height 650
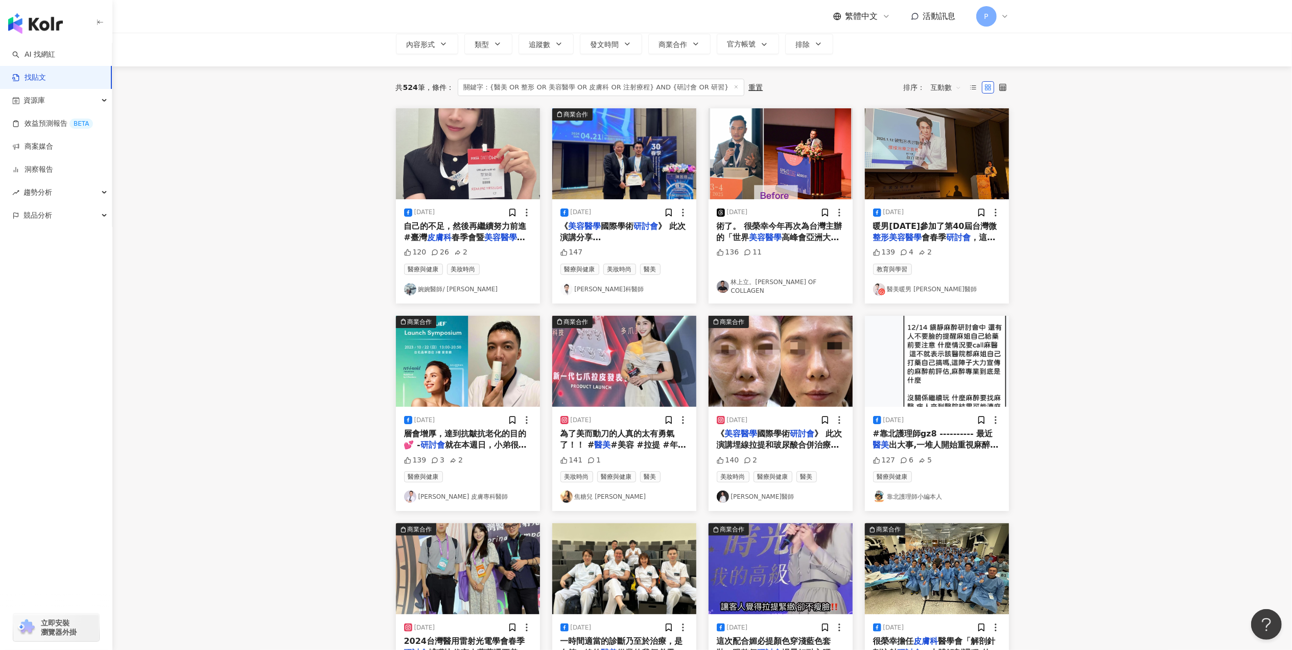
scroll to position [68, 0]
click at [450, 447] on span "就在本週日，小弟很榮幸受邀演講分享" at bounding box center [465, 449] width 123 height 21
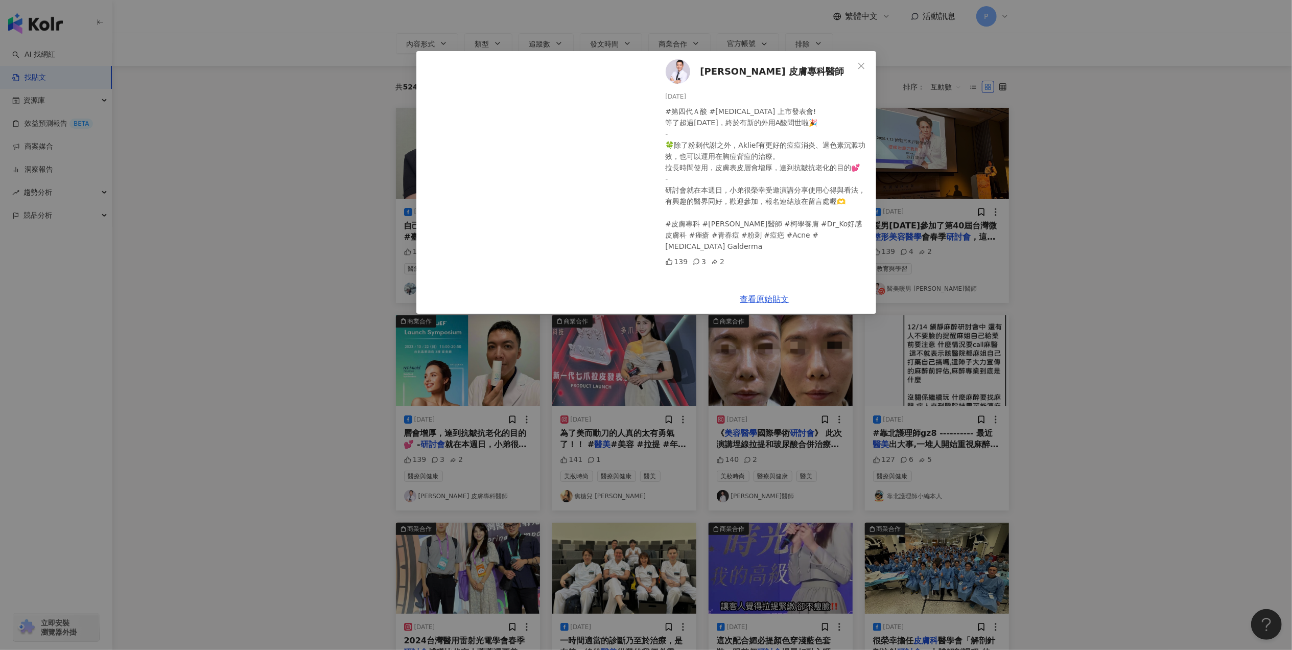
click at [1033, 347] on div "[PERSON_NAME] 皮膚專科醫師 [DATE] #第四代Ａ酸 #[MEDICAL_DATA] 上市發表會! 等了超過[DATE]，終於有新的外用A酸問…" at bounding box center [646, 325] width 1292 height 650
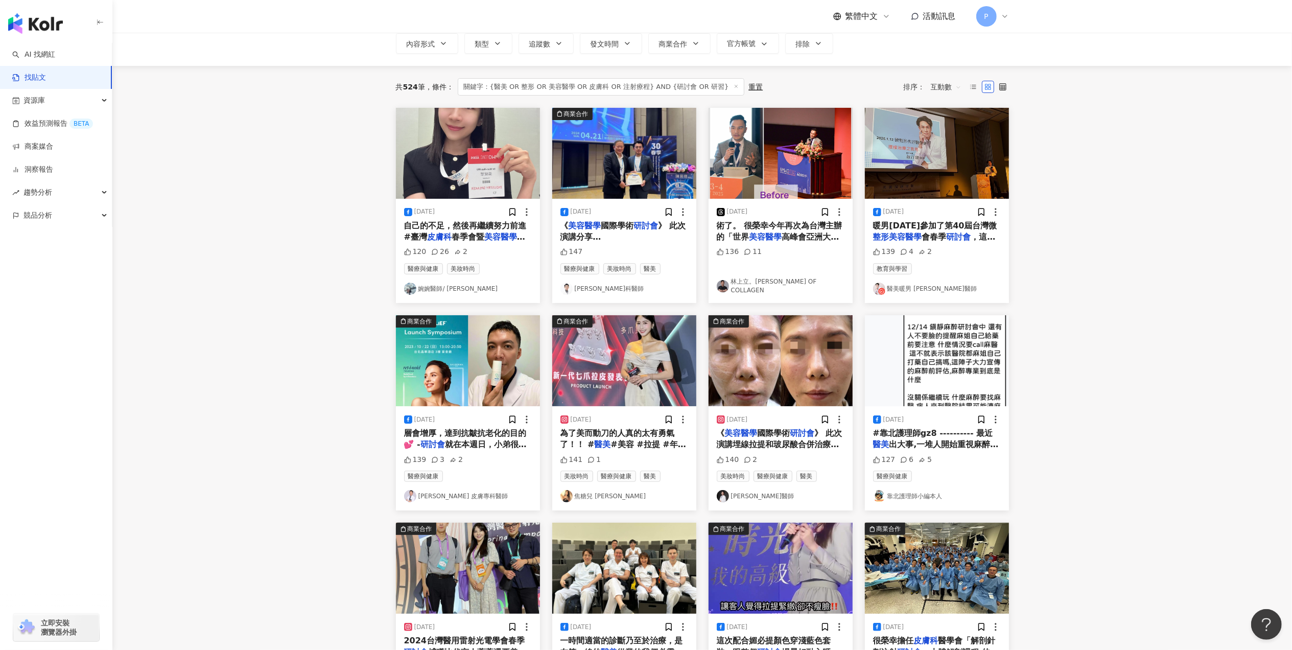
click at [620, 445] on span "#美容 #拉提 #年輕 #安多可" at bounding box center [624, 449] width 126 height 21
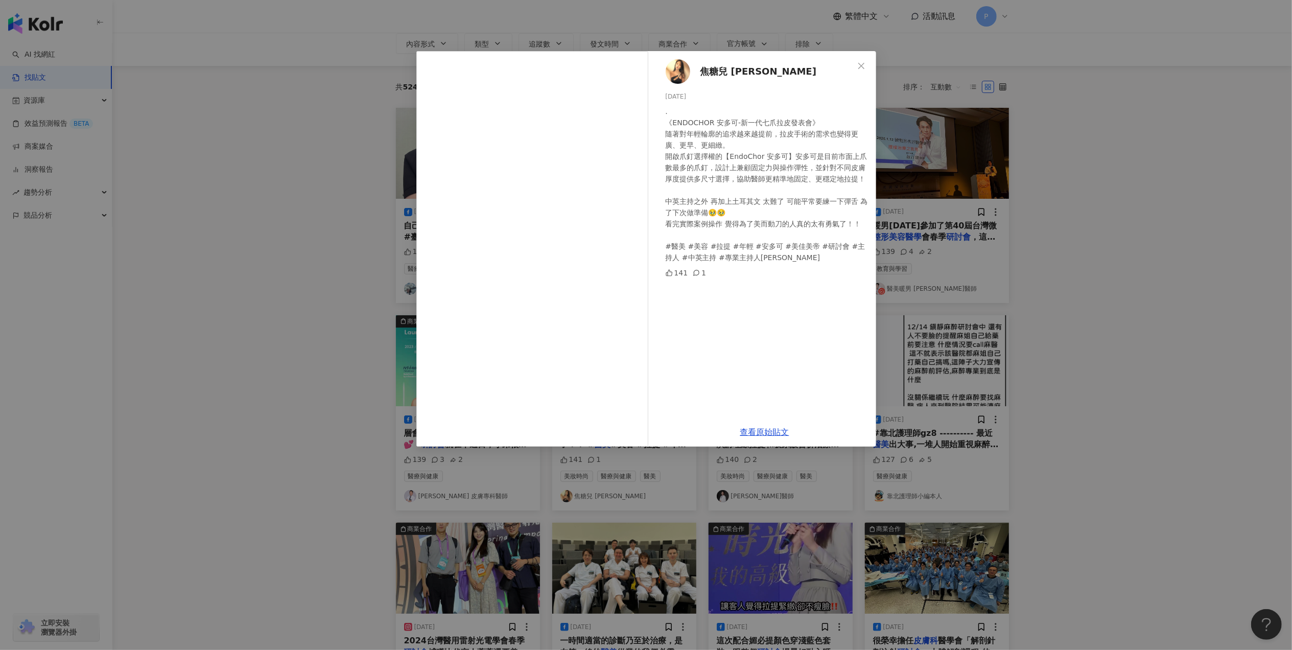
click at [1030, 274] on div "焦糖兒 [PERSON_NAME] [DATE] . 《ENDOCHOR 安多可-新一代七爪拉皮發表會》 隨著對年輕輪廓的追求越來越提前，拉皮手術的需求也變得…" at bounding box center [646, 325] width 1292 height 650
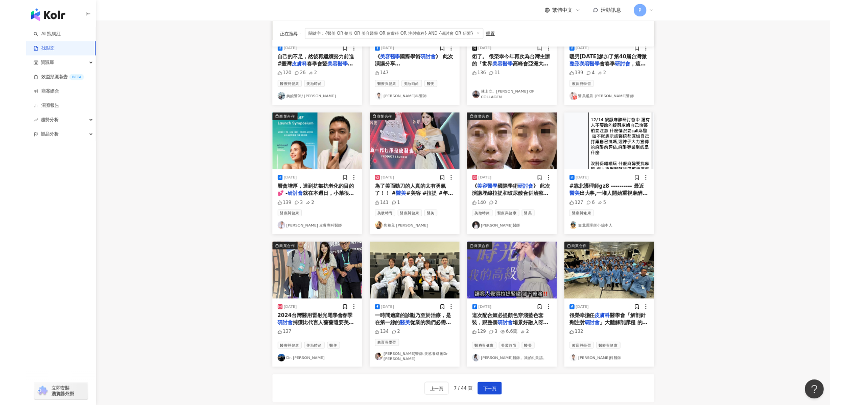
scroll to position [204, 0]
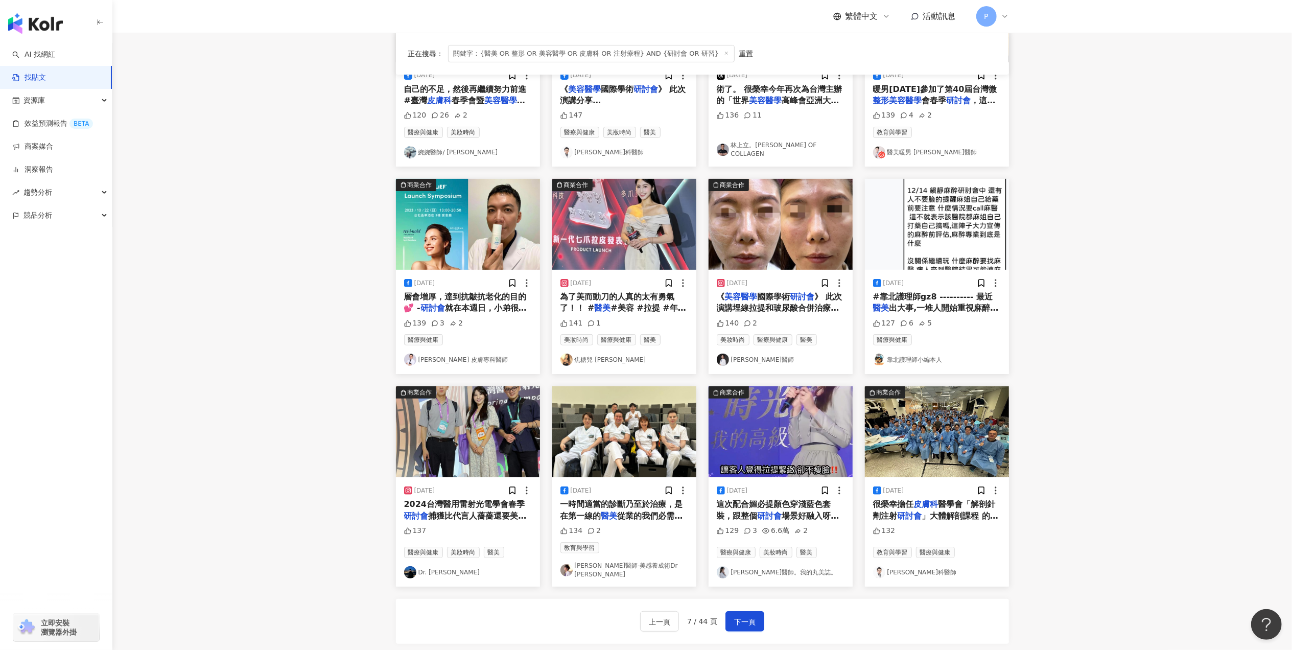
click at [430, 518] on span "捕獲比代言人薔薔還要美的零修圖女神[PERSON_NAME]學姐和好久不見的嘉賢學長！ #" at bounding box center [466, 527] width 125 height 33
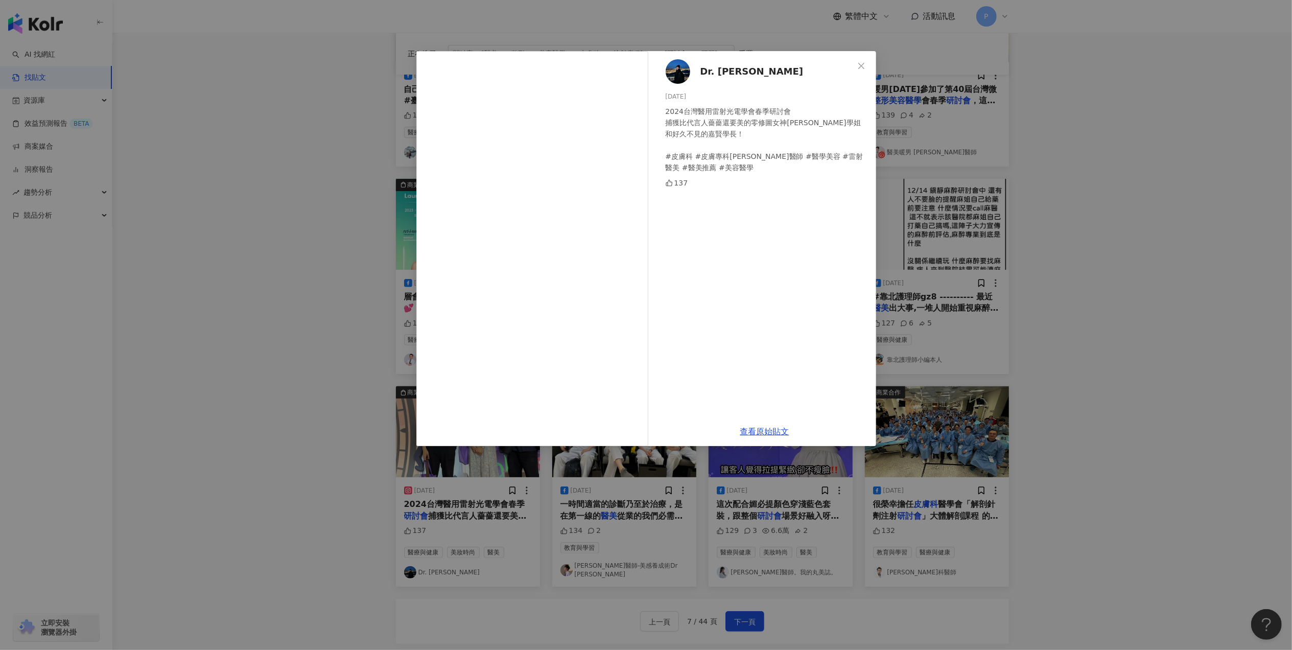
click at [1110, 458] on div "Dr. [PERSON_NAME] [DATE] 2024台灣醫用雷射光電學會春季研討會 捕獲比代言人薔薔還要美的零修圖女神芳穎學姐和好久不見的嘉賢學長！ #…" at bounding box center [646, 325] width 1292 height 650
